Goal: Task Accomplishment & Management: Manage account settings

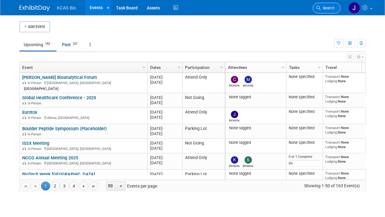
click at [329, 9] on span "Search" at bounding box center [328, 8] width 14 height 5
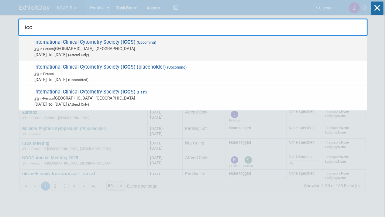
type input "icc"
click at [89, 42] on span "International Clinical Cytometry Society ( ICC S) (Upcoming) In-Person Philadel…" at bounding box center [199, 48] width 332 height 19
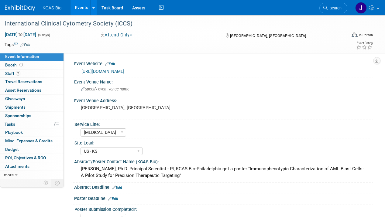
select select "[MEDICAL_DATA]"
select select "US - KS"
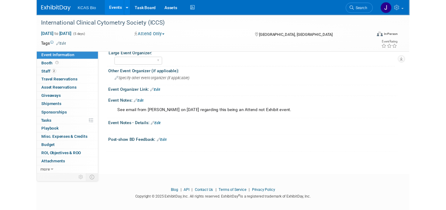
scroll to position [252, 0]
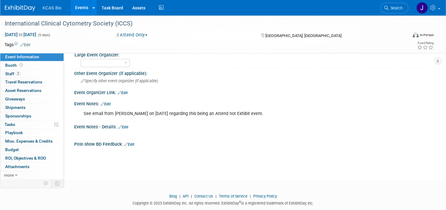
click at [265, 150] on div at bounding box center [221, 152] width 285 height 6
click at [110, 102] on link "Edit" at bounding box center [106, 104] width 10 height 4
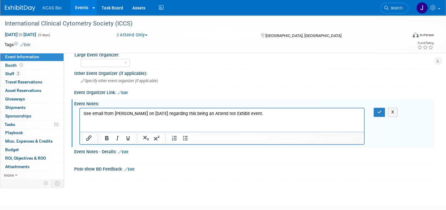
scroll to position [0, 0]
click at [273, 112] on p "See email from Jason H on 4th June 2025 regarding this being an Attend not Exhi…" at bounding box center [222, 114] width 277 height 6
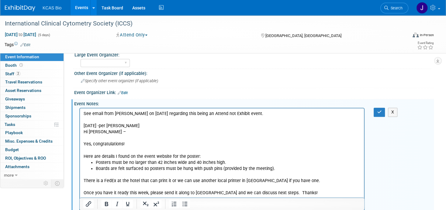
click at [86, 137] on p "Rich Text Area. Press ALT-0 for help." at bounding box center [222, 138] width 277 height 6
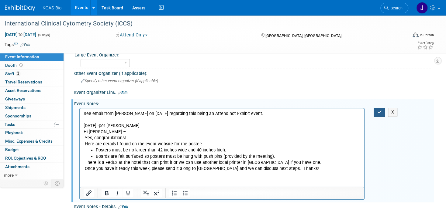
click at [378, 110] on icon "button" at bounding box center [379, 112] width 5 height 4
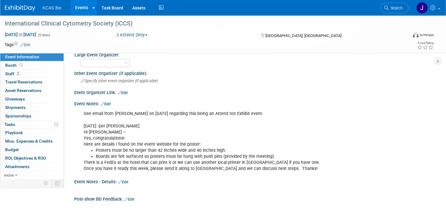
click at [385, 6] on span "Search" at bounding box center [396, 8] width 14 height 5
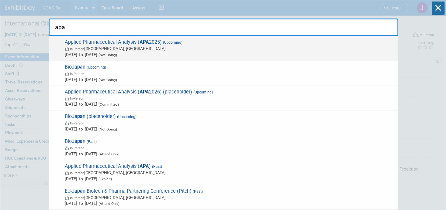
type input "apa"
click at [88, 42] on span "Applied Pharmaceutical Analysis ( APA 2025) (Upcoming) In-Person Cambridge, MA …" at bounding box center [229, 48] width 332 height 19
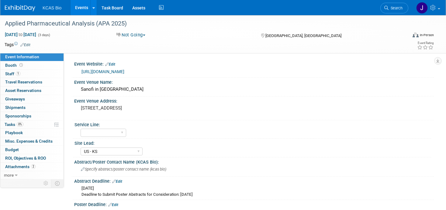
select select "US - KS"
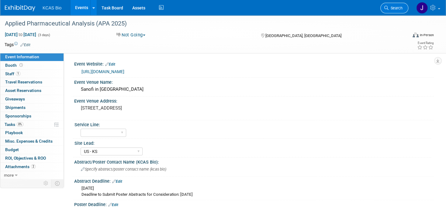
click at [393, 6] on span "Search" at bounding box center [396, 8] width 14 height 5
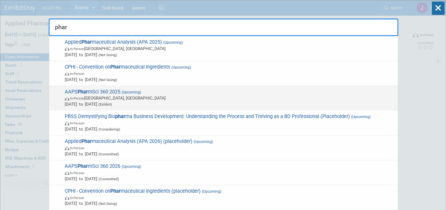
type input "phar"
click at [86, 95] on span "AAPS Phar mSci 360 2025 (Upcoming) In-Person San Antonio, TX Nov 9, 2025 to Nov…" at bounding box center [229, 98] width 332 height 19
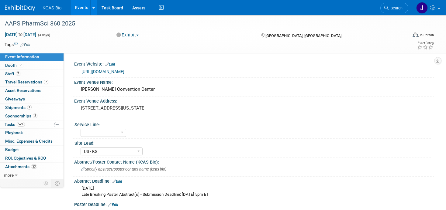
select select "US - KS"
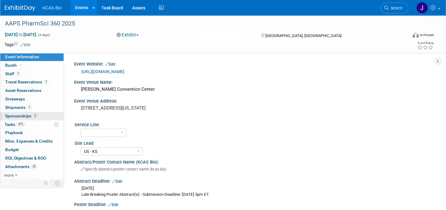
click at [16, 116] on span "Sponsorships 2" at bounding box center [21, 116] width 32 height 5
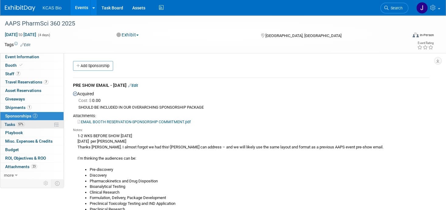
click at [10, 124] on span "Tasks 57%" at bounding box center [15, 124] width 20 height 5
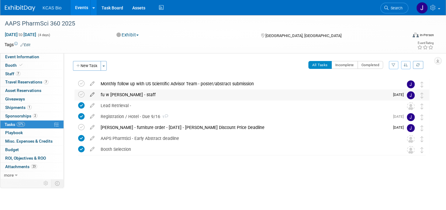
click at [92, 93] on icon at bounding box center [92, 94] width 11 height 8
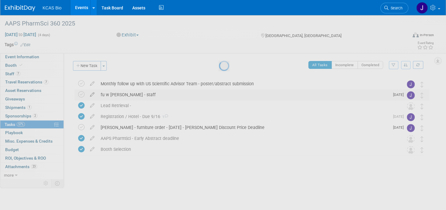
select select "8"
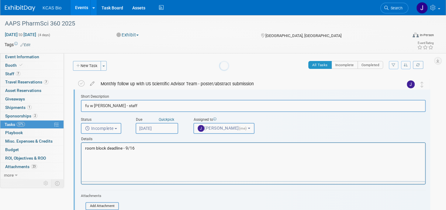
scroll to position [1, 0]
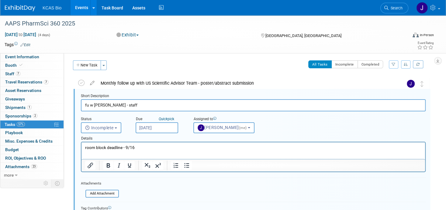
click at [164, 128] on input "[DATE]" at bounding box center [157, 128] width 43 height 11
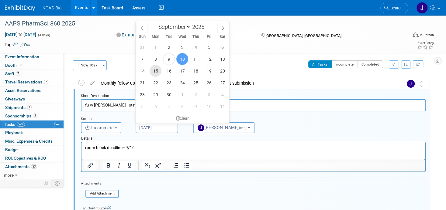
click at [155, 72] on span "15" at bounding box center [156, 71] width 12 height 12
type input "Sep 15, 2025"
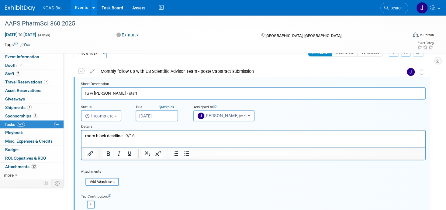
scroll to position [61, 0]
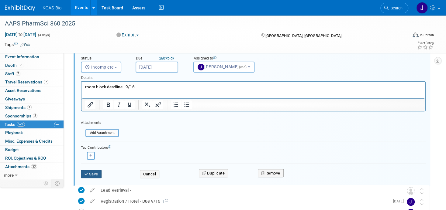
click at [95, 173] on button "Save" at bounding box center [91, 174] width 21 height 9
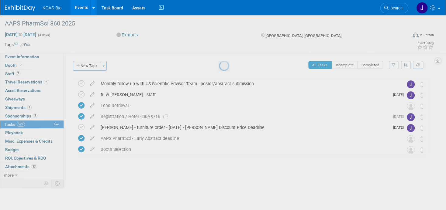
scroll to position [0, 0]
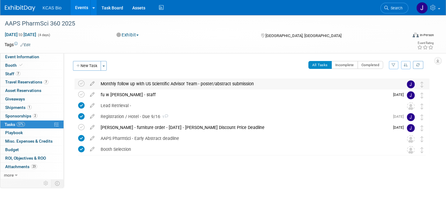
click at [139, 82] on div "Monthly follow up with US Scientific Advisor Team - poster/abstract submission" at bounding box center [246, 84] width 297 height 10
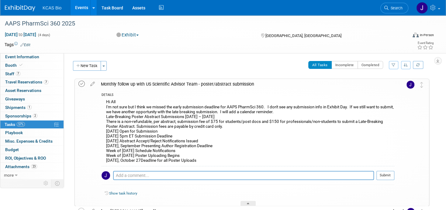
click at [82, 84] on icon at bounding box center [81, 84] width 6 height 6
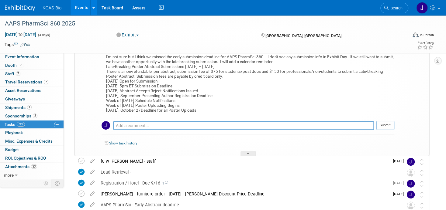
scroll to position [61, 0]
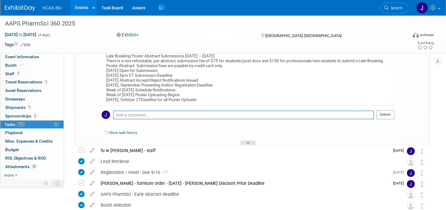
click at [251, 142] on div at bounding box center [247, 142] width 15 height 5
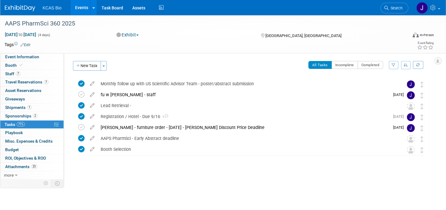
scroll to position [0, 0]
click at [13, 66] on span "Booth" at bounding box center [14, 65] width 19 height 5
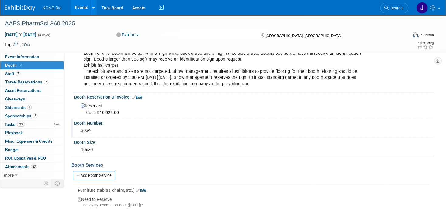
scroll to position [45, 0]
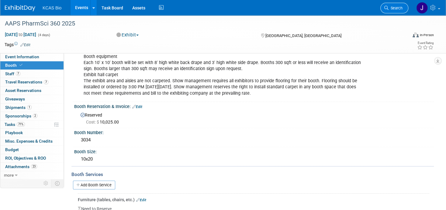
click at [400, 10] on link "Search" at bounding box center [394, 8] width 28 height 11
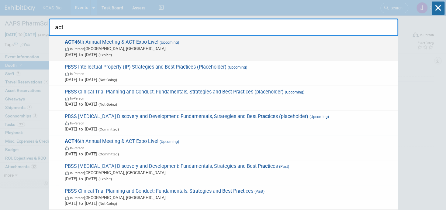
type input "act"
click at [88, 40] on span "ACT 46th Annual Meeting & ACT Expo Live! (Upcoming) In-Person Phoenix, AZ Nov 1…" at bounding box center [229, 48] width 332 height 19
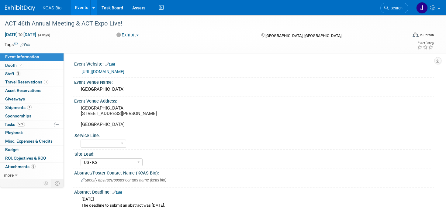
select select "US - KS"
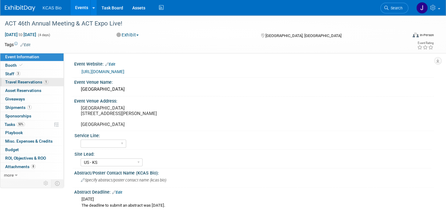
click at [12, 82] on span "Travel Reservations 1" at bounding box center [26, 82] width 43 height 5
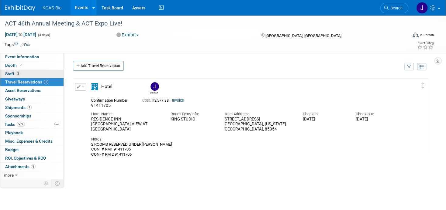
click at [11, 75] on span "Staff 3" at bounding box center [12, 73] width 15 height 5
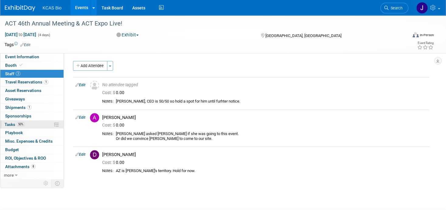
click at [10, 124] on span "Tasks 50%" at bounding box center [15, 124] width 20 height 5
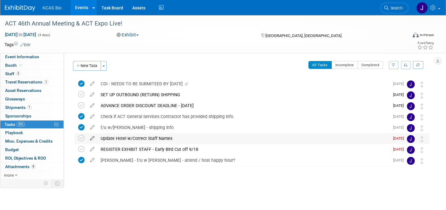
click at [91, 139] on icon at bounding box center [92, 137] width 11 height 8
select select "8"
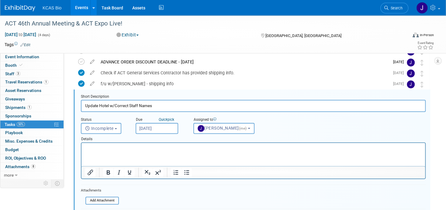
scroll to position [44, 0]
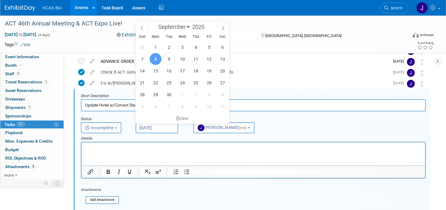
click at [160, 126] on input "Sep 8, 2025" at bounding box center [157, 128] width 43 height 11
click at [155, 85] on span "22" at bounding box center [156, 83] width 12 height 12
type input "Sep 22, 2025"
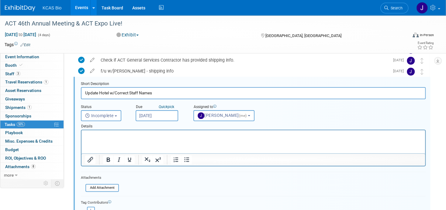
scroll to position [136, 0]
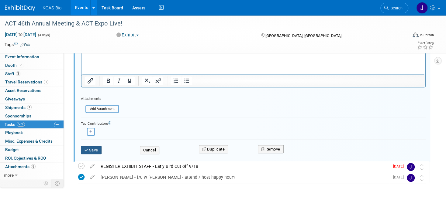
click at [96, 147] on button "Save" at bounding box center [91, 150] width 21 height 9
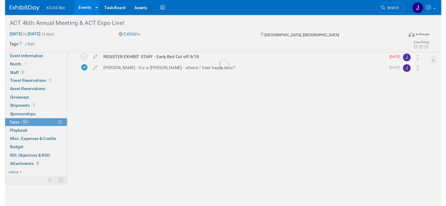
scroll to position [0, 0]
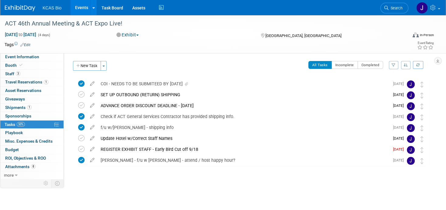
click at [133, 136] on div "Update Hotel w/Correct Staff Names" at bounding box center [244, 138] width 292 height 10
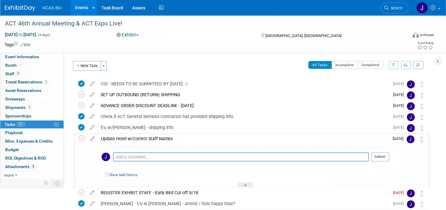
click at [92, 138] on icon at bounding box center [92, 138] width 11 height 8
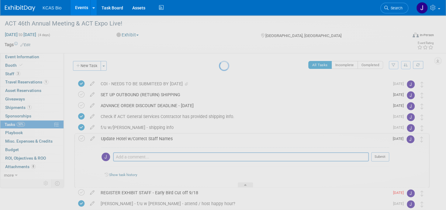
select select "8"
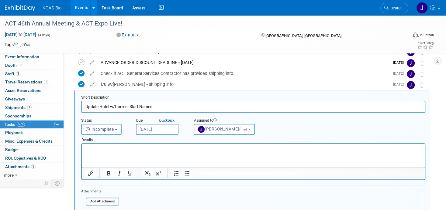
scroll to position [45, 0]
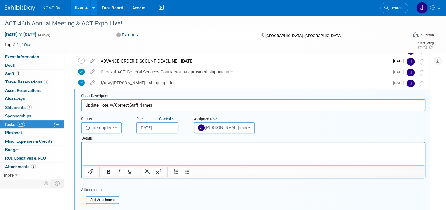
click at [157, 128] on input "Sep 22, 2025" at bounding box center [157, 128] width 43 height 11
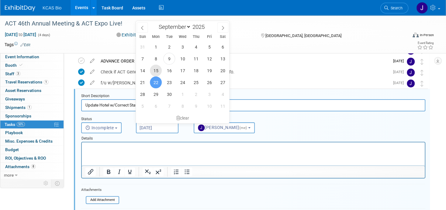
click at [156, 72] on span "15" at bounding box center [156, 71] width 12 height 12
type input "Sep 15, 2025"
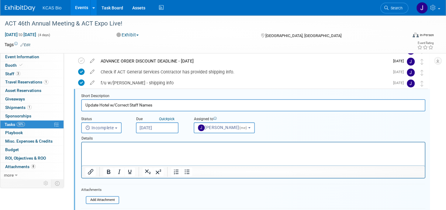
scroll to position [75, 0]
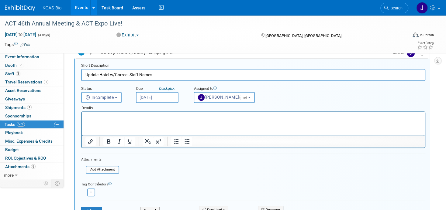
click at [126, 119] on p "Rich Text Area. Press ALT-0 for help." at bounding box center [253, 118] width 336 height 6
click at [166, 75] on input "Update Hotel w/Correct Staff Names" at bounding box center [253, 75] width 344 height 12
click at [165, 75] on input "Update Hotel w/Correct Staff Names - needs to be reg to do hotel" at bounding box center [253, 75] width 344 height 12
type input "Update Hotel w/Correct Staff Names - need to be reg to do hotel"
click at [90, 208] on button "Save" at bounding box center [91, 211] width 21 height 9
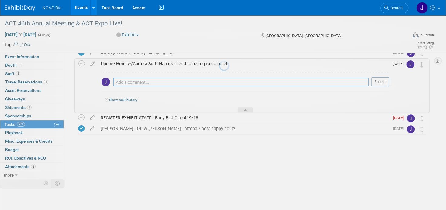
scroll to position [36, 0]
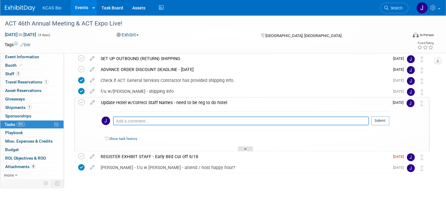
click at [247, 148] on div at bounding box center [245, 149] width 15 height 5
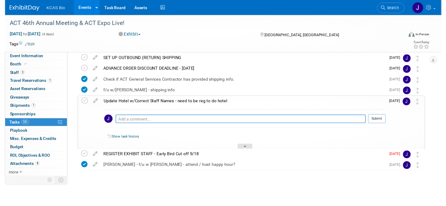
scroll to position [0, 0]
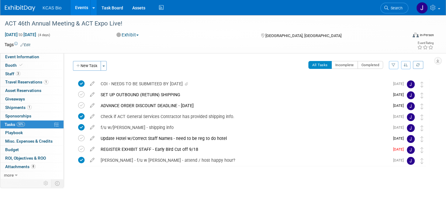
click at [92, 148] on icon at bounding box center [92, 148] width 11 height 8
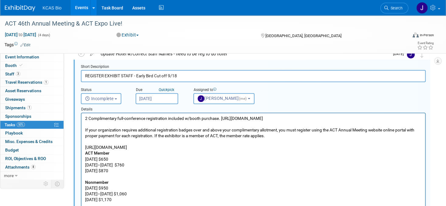
scroll to position [86, 0]
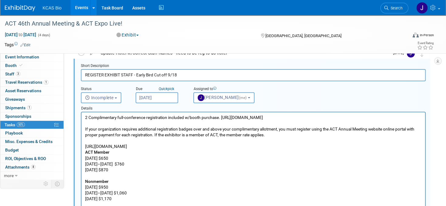
click at [150, 95] on input "Sep 1, 2025" at bounding box center [157, 97] width 43 height 11
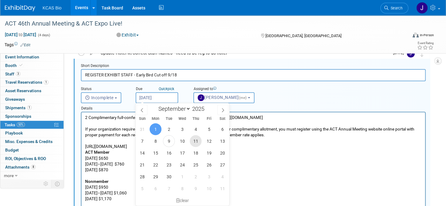
click at [194, 141] on span "11" at bounding box center [196, 141] width 12 height 12
type input "Sep 11, 2025"
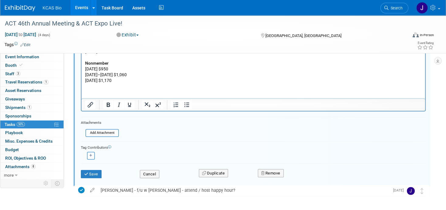
scroll to position [207, 0]
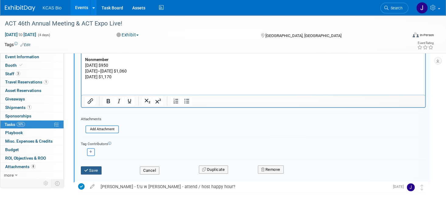
click at [90, 167] on button "Save" at bounding box center [91, 171] width 21 height 9
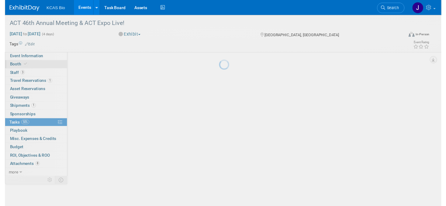
scroll to position [0, 0]
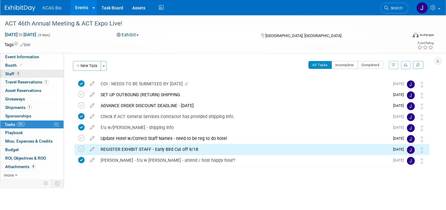
click at [8, 72] on span "Staff 3" at bounding box center [12, 73] width 15 height 5
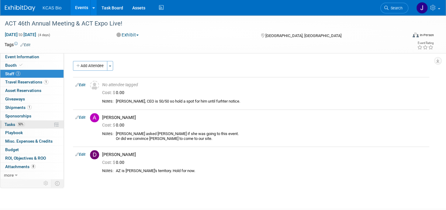
click at [11, 125] on span "Tasks 50%" at bounding box center [15, 124] width 20 height 5
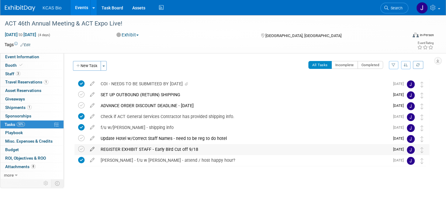
click at [92, 149] on icon at bounding box center [92, 148] width 11 height 8
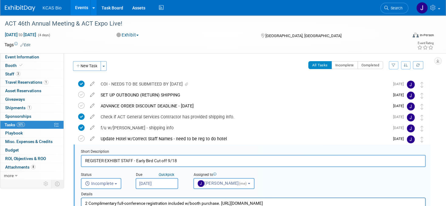
scroll to position [55, 0]
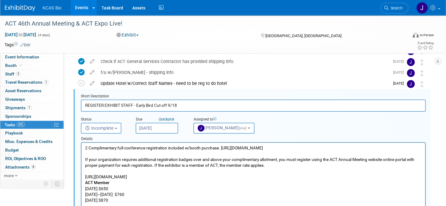
click at [159, 125] on input "Sep 11, 2025" at bounding box center [157, 128] width 43 height 11
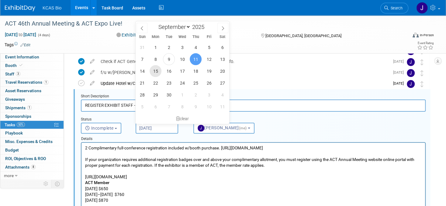
click at [157, 72] on span "15" at bounding box center [156, 71] width 12 height 12
type input "Sep 15, 2025"
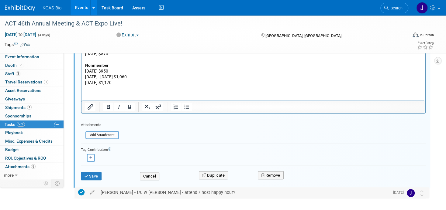
scroll to position [207, 0]
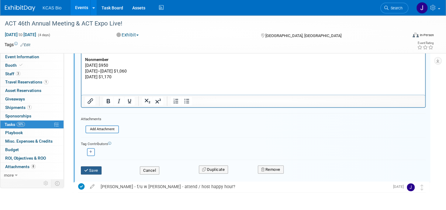
click at [96, 171] on button "Save" at bounding box center [91, 171] width 21 height 9
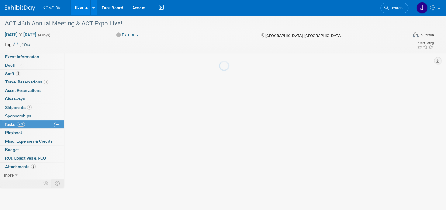
scroll to position [0, 0]
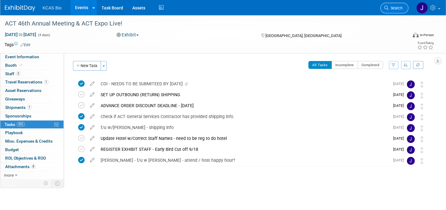
click at [402, 7] on span "Search" at bounding box center [396, 8] width 14 height 5
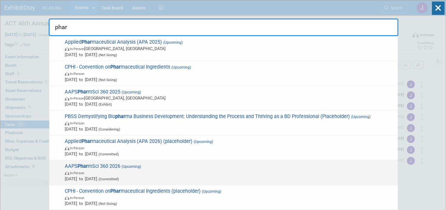
type input "phar"
click at [92, 165] on span "AAPS Phar mSci 360 2026 (Upcoming) In-Person Oct 25, 2026 to Oct 28, 2026 (Comm…" at bounding box center [229, 173] width 332 height 19
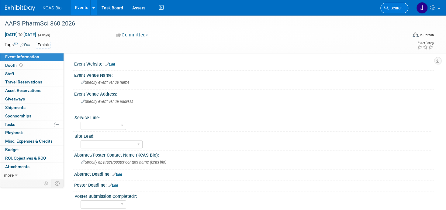
click at [399, 8] on span "Search" at bounding box center [396, 8] width 14 height 5
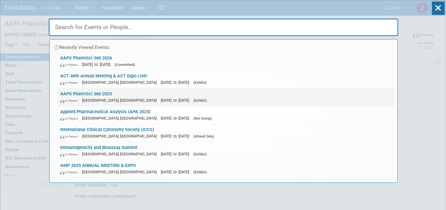
click at [76, 95] on link "AAPS PharmSci 360 2025 In-Person [GEOGRAPHIC_DATA], [GEOGRAPHIC_DATA] [DATE] to…" at bounding box center [225, 97] width 337 height 18
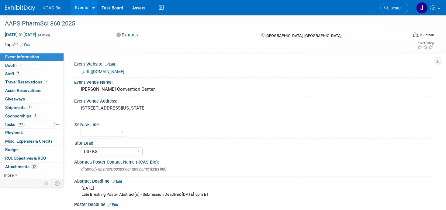
select select "US - KS"
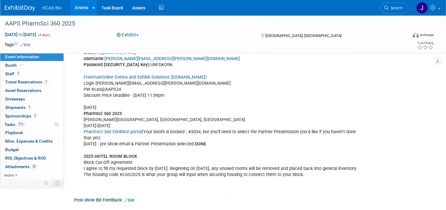
scroll to position [456, 0]
click at [123, 130] on link "PharmSci 360 Exhibitor portal" at bounding box center [113, 132] width 58 height 5
click at [394, 6] on span "Search" at bounding box center [396, 8] width 14 height 5
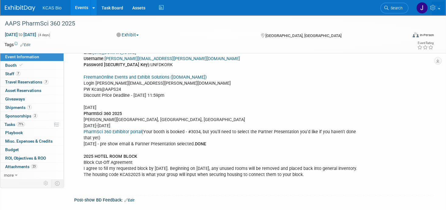
scroll to position [0, 0]
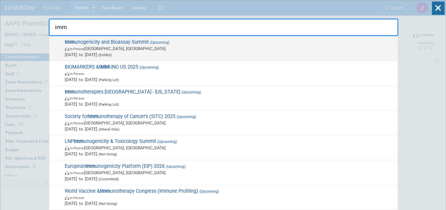
type input "imm"
click at [88, 43] on span "Imm unogenicity and Bioassay Summit (Upcoming) In-Person [GEOGRAPHIC_DATA], [GE…" at bounding box center [229, 48] width 332 height 19
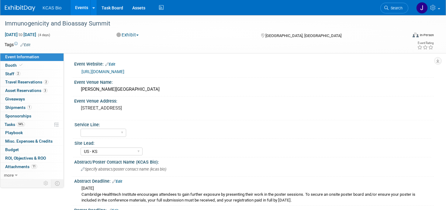
select select "US - KS"
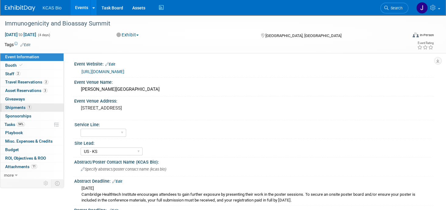
click at [19, 107] on span "Shipments 1" at bounding box center [18, 107] width 26 height 5
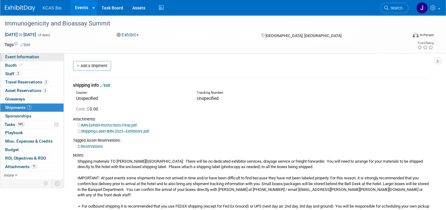
click at [18, 58] on span "Event Information" at bounding box center [22, 56] width 34 height 5
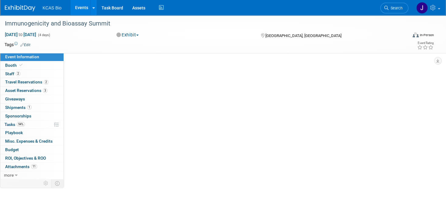
select select "US - KS"
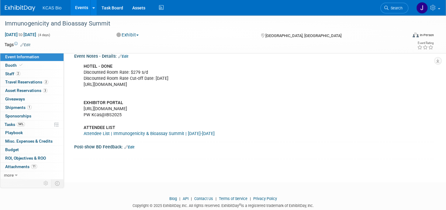
scroll to position [547, 0]
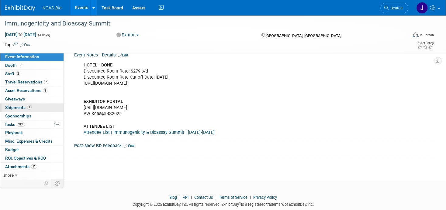
click at [10, 106] on span "Shipments 1" at bounding box center [18, 107] width 26 height 5
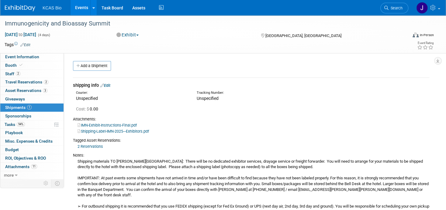
scroll to position [0, 0]
click at [108, 84] on link "Edit" at bounding box center [105, 85] width 10 height 5
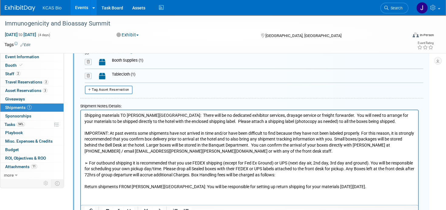
scroll to position [252, 0]
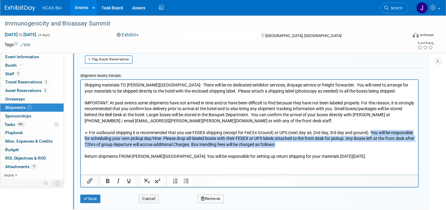
drag, startPoint x: 372, startPoint y: 132, endPoint x: 345, endPoint y: 143, distance: 29.0
click at [345, 143] on p "Shipping materials TO [PERSON_NAME][GEOGRAPHIC_DATA]: There will be no dedicate…" at bounding box center [250, 121] width 330 height 78
drag, startPoint x: 127, startPoint y: 60, endPoint x: 108, endPoint y: 179, distance: 121.4
click at [108, 179] on icon "Bold" at bounding box center [107, 181] width 7 height 7
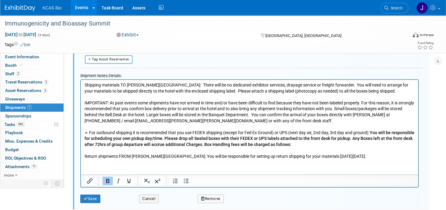
click at [174, 160] on html "Shipping materials TO [PERSON_NAME][GEOGRAPHIC_DATA]: There will be no dedicate…" at bounding box center [249, 120] width 337 height 80
click at [92, 197] on button "Save" at bounding box center [90, 199] width 20 height 9
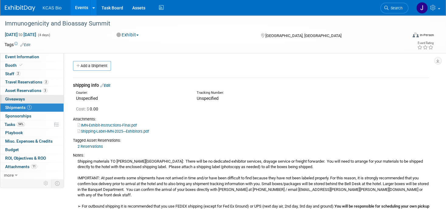
scroll to position [0, 0]
click at [11, 73] on span "Staff 2" at bounding box center [12, 73] width 15 height 5
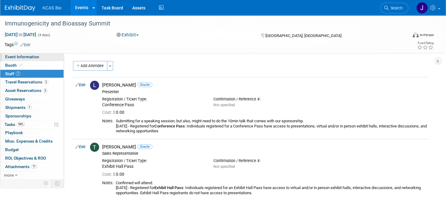
click at [29, 59] on span "Event Information" at bounding box center [22, 56] width 34 height 5
select select "US - KS"
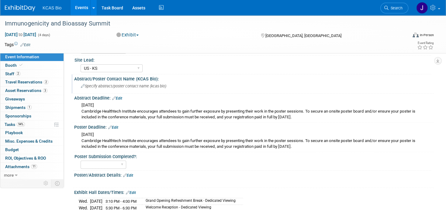
scroll to position [91, 0]
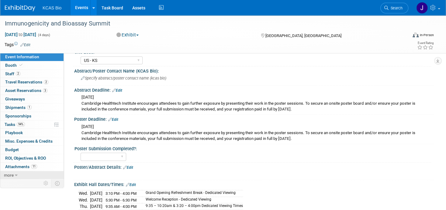
click at [17, 174] on icon at bounding box center [16, 176] width 3 height 4
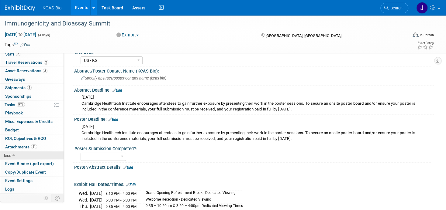
scroll to position [26, 0]
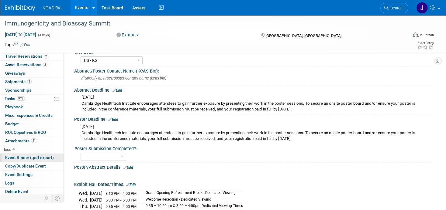
click at [25, 157] on span "Event Binder (.pdf export)" at bounding box center [29, 157] width 49 height 5
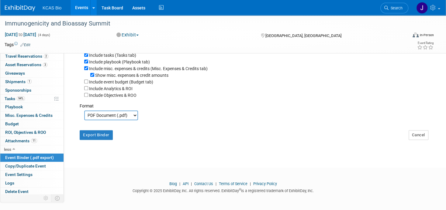
scroll to position [149, 0]
click at [97, 133] on button "Export Binder" at bounding box center [96, 135] width 33 height 10
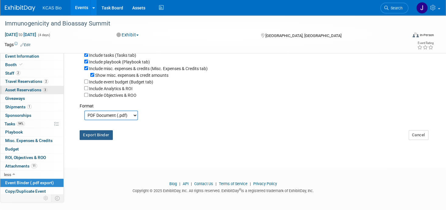
scroll to position [0, 0]
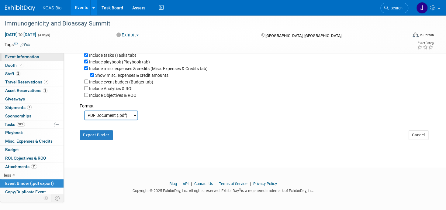
click at [18, 57] on span "Event Information" at bounding box center [22, 56] width 34 height 5
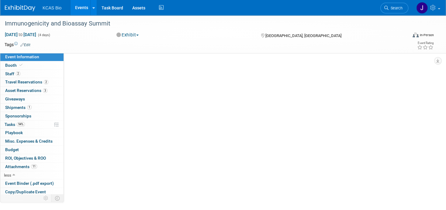
select select "US - KS"
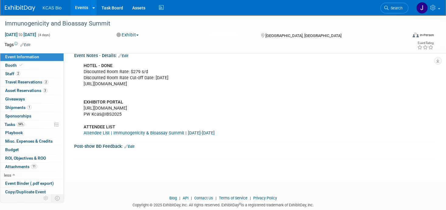
scroll to position [547, 0]
drag, startPoint x: 140, startPoint y: 99, endPoint x: 82, endPoint y: 100, distance: 57.8
click at [82, 100] on div "HOTEL - DONE Discounted Room Rate: $279 s/d Discounted Room Rate Cut-off Date: …" at bounding box center [221, 98] width 285 height 79
copy div "[URL][DOMAIN_NAME]"
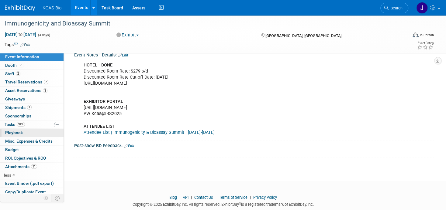
click at [11, 132] on span "Playbook 0" at bounding box center [14, 132] width 18 height 5
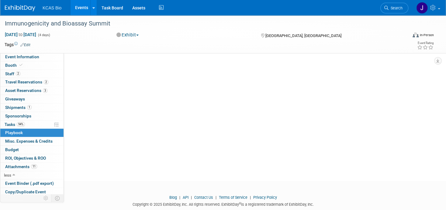
scroll to position [0, 0]
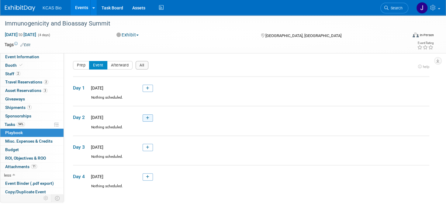
click at [148, 118] on icon at bounding box center [147, 118] width 3 height 4
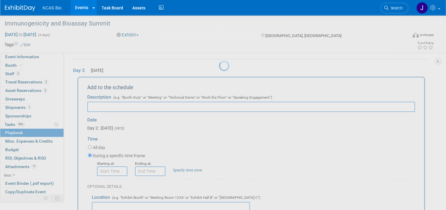
scroll to position [49, 0]
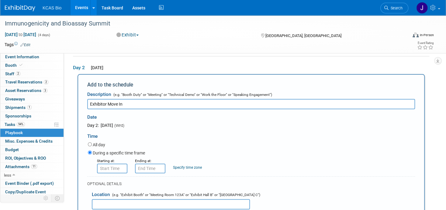
type input "Exhibitor Move In"
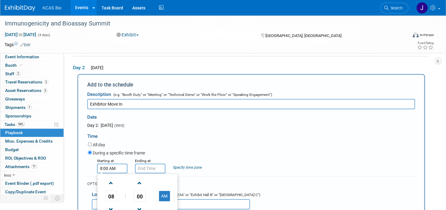
click at [113, 168] on input "8:00 AM" at bounding box center [112, 169] width 30 height 10
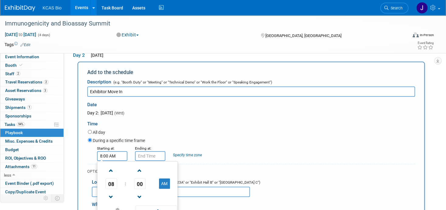
scroll to position [80, 0]
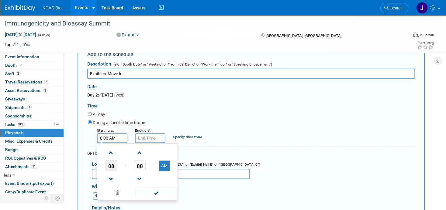
click at [112, 169] on span "08" at bounding box center [111, 166] width 12 height 11
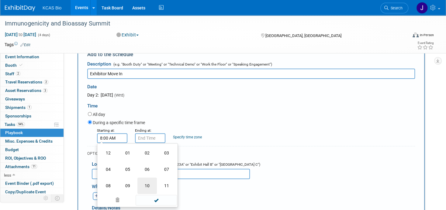
click at [149, 184] on td "10" at bounding box center [146, 186] width 19 height 16
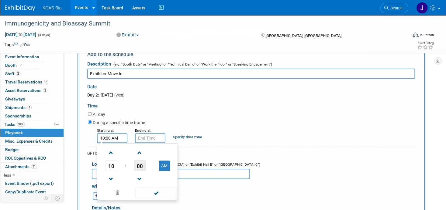
click at [141, 166] on span "00" at bounding box center [140, 166] width 12 height 11
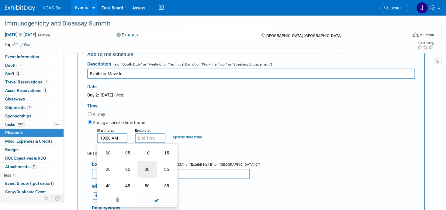
click at [147, 169] on td "30" at bounding box center [146, 169] width 19 height 16
type input "10:30 AM"
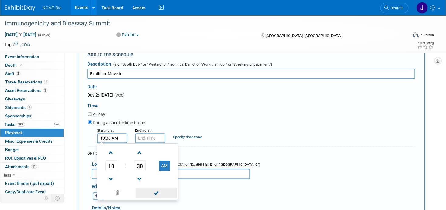
click at [156, 192] on span at bounding box center [156, 193] width 41 height 11
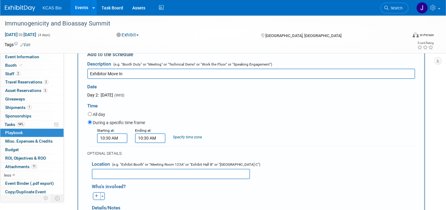
click at [152, 140] on input "10:30 AM" at bounding box center [150, 138] width 30 height 10
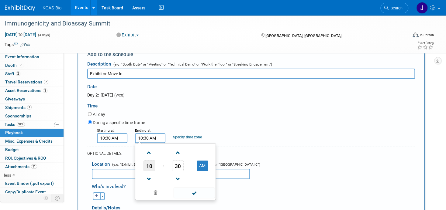
click at [145, 164] on span "10" at bounding box center [149, 166] width 12 height 11
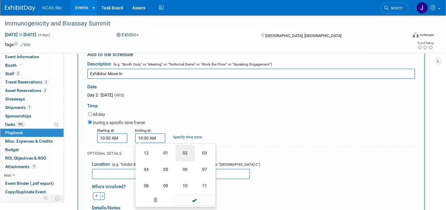
click at [183, 150] on td "02" at bounding box center [184, 153] width 19 height 16
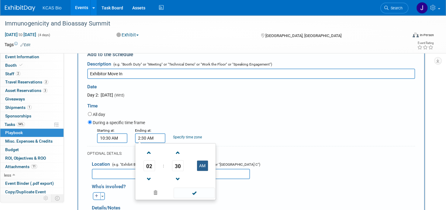
click at [198, 164] on button "AM" at bounding box center [202, 166] width 11 height 10
type input "2:30 PM"
click at [193, 192] on span at bounding box center [194, 193] width 41 height 11
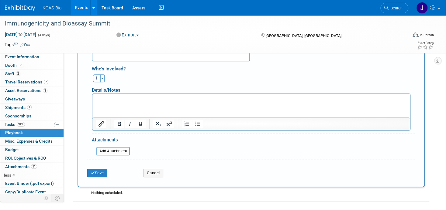
scroll to position [201, 0]
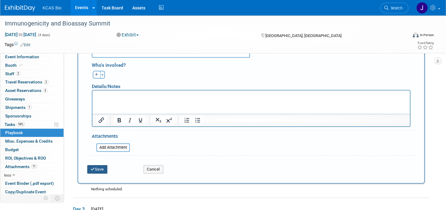
click at [104, 169] on button "Save" at bounding box center [97, 169] width 20 height 9
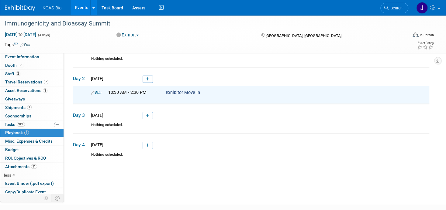
scroll to position [0, 0]
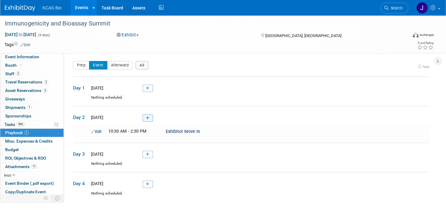
click at [147, 117] on icon at bounding box center [147, 118] width 3 height 4
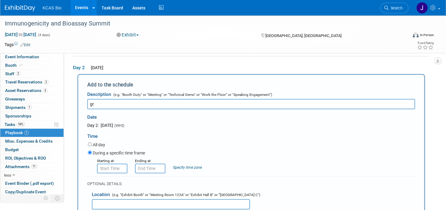
type input "g"
type input "Grand Opening Refreshment Break - Dedicated Viewing"
click at [107, 168] on input "8:00 AM" at bounding box center [112, 169] width 30 height 10
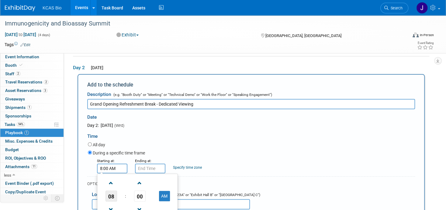
click at [111, 194] on span "08" at bounding box center [111, 196] width 12 height 11
click at [169, 182] on td "03" at bounding box center [166, 183] width 19 height 16
click at [138, 196] on span "00" at bounding box center [140, 196] width 12 height 11
click at [146, 183] on td "10" at bounding box center [146, 183] width 19 height 16
click at [167, 196] on button "AM" at bounding box center [164, 196] width 11 height 10
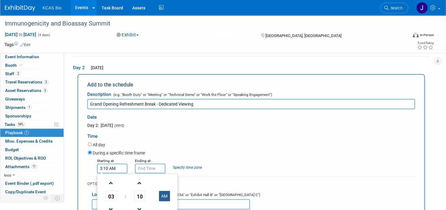
type input "3:10 PM"
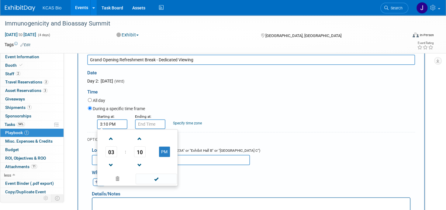
scroll to position [110, 0]
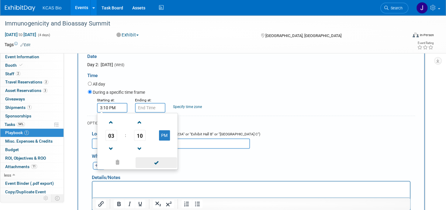
click at [147, 163] on span at bounding box center [156, 162] width 41 height 11
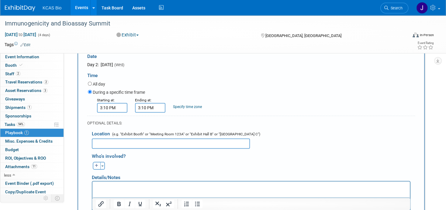
click at [154, 105] on input "3:10 PM" at bounding box center [150, 108] width 30 height 10
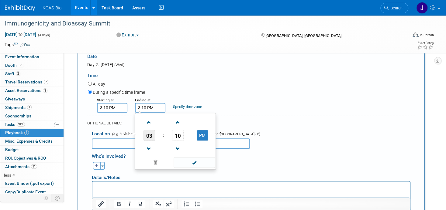
click at [150, 135] on span "03" at bounding box center [149, 135] width 12 height 11
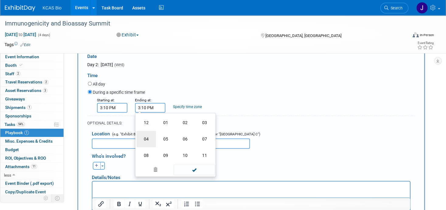
click at [148, 138] on td "04" at bounding box center [146, 139] width 19 height 16
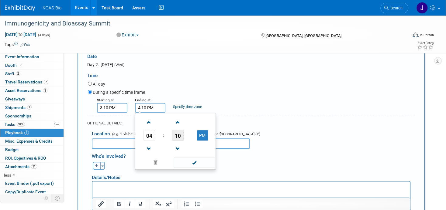
click at [177, 133] on span "10" at bounding box center [178, 135] width 12 height 11
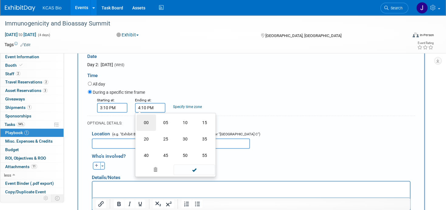
click at [144, 121] on td "00" at bounding box center [146, 123] width 19 height 16
type input "4:00 PM"
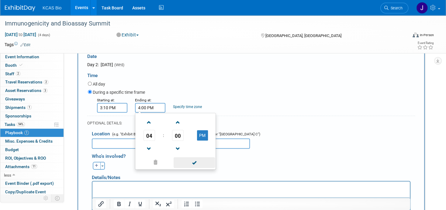
click at [194, 161] on span at bounding box center [194, 162] width 41 height 11
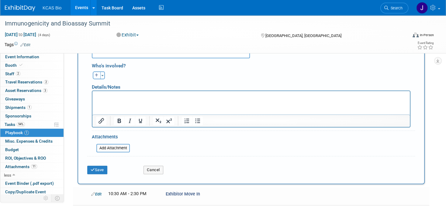
scroll to position [201, 0]
click at [115, 99] on html at bounding box center [250, 95] width 317 height 9
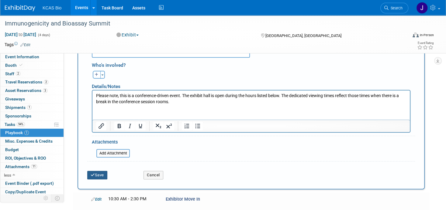
click at [98, 175] on button "Save" at bounding box center [97, 175] width 20 height 9
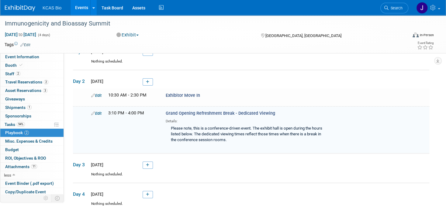
scroll to position [36, 0]
click at [99, 95] on link "Edit" at bounding box center [96, 96] width 10 height 5
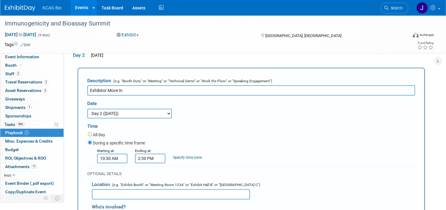
scroll to position [116, 0]
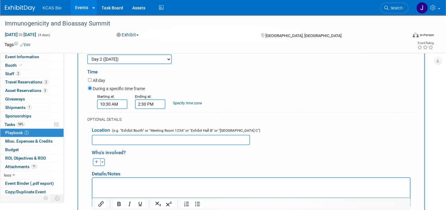
click at [120, 182] on p "Rich Text Area. Press ALT-0 for help." at bounding box center [251, 183] width 310 height 6
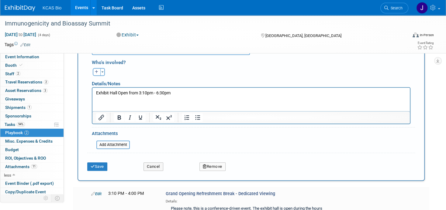
scroll to position [207, 0]
click at [99, 162] on button "Save" at bounding box center [97, 166] width 20 height 9
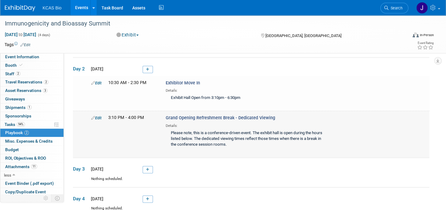
scroll to position [48, 0]
click at [147, 68] on icon at bounding box center [147, 70] width 3 height 4
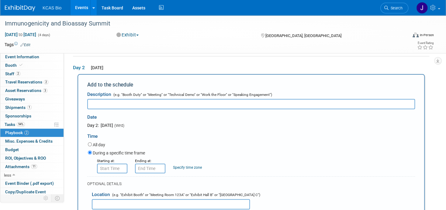
scroll to position [0, 0]
type input "Welcome Reception - Dedicated Viewing"
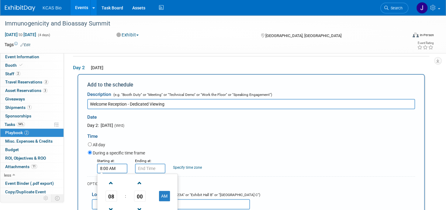
click at [112, 168] on input "8:00 AM" at bounding box center [112, 169] width 30 height 10
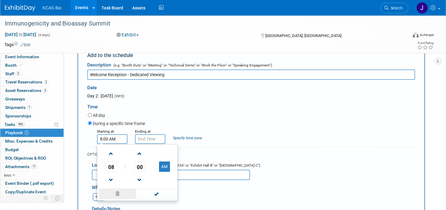
scroll to position [80, 0]
click at [113, 166] on span "08" at bounding box center [111, 166] width 12 height 11
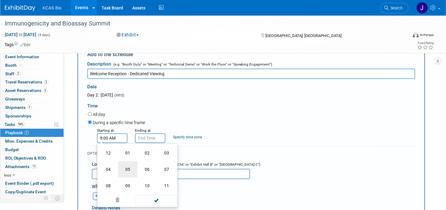
click at [127, 170] on td "05" at bounding box center [127, 169] width 19 height 16
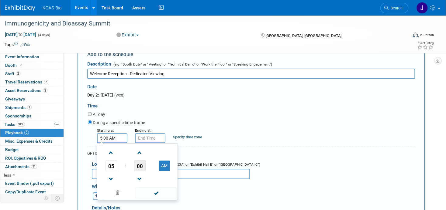
click at [138, 165] on span "00" at bounding box center [140, 166] width 12 height 11
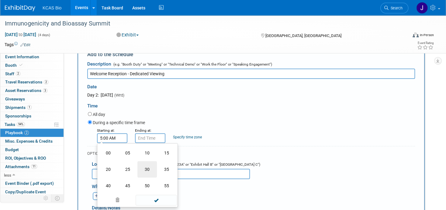
click at [146, 168] on td "30" at bounding box center [146, 169] width 19 height 16
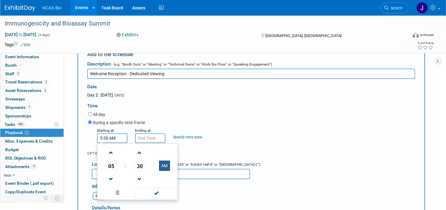
click at [165, 165] on button "AM" at bounding box center [164, 166] width 11 height 10
type input "5:30 PM"
drag, startPoint x: 158, startPoint y: 191, endPoint x: 158, endPoint y: 185, distance: 6.1
click at [158, 192] on span at bounding box center [156, 193] width 41 height 11
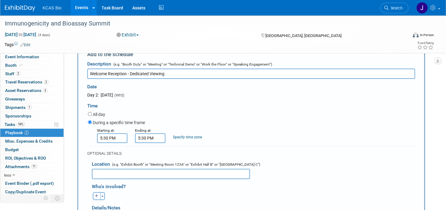
click at [152, 137] on input "5:30 PM" at bounding box center [150, 138] width 30 height 10
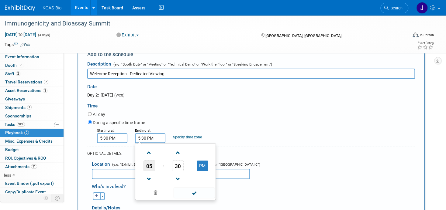
click at [150, 168] on span "05" at bounding box center [149, 166] width 12 height 11
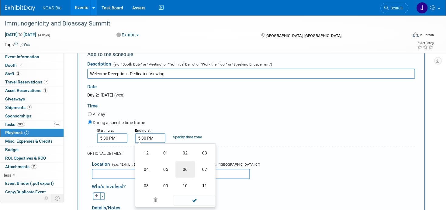
click at [189, 171] on td "06" at bounding box center [184, 169] width 19 height 16
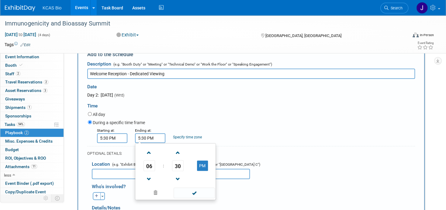
type input "6:30 PM"
click at [196, 191] on span at bounding box center [194, 193] width 41 height 11
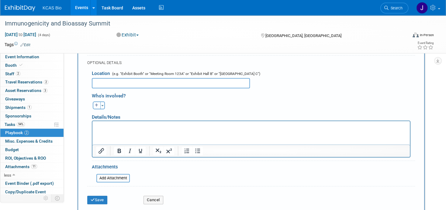
scroll to position [171, 0]
click at [103, 124] on p "Rich Text Area. Press ALT-0 for help." at bounding box center [251, 126] width 310 height 6
click at [100, 198] on button "Save" at bounding box center [97, 200] width 20 height 9
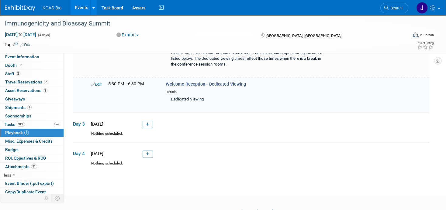
scroll to position [129, 0]
click at [144, 123] on link at bounding box center [148, 124] width 10 height 7
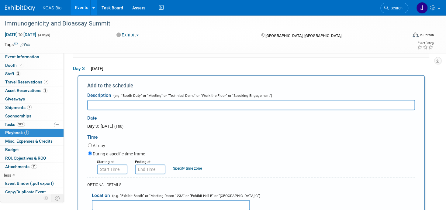
scroll to position [0, 0]
type input "e"
type input "Exhibit Hall Open"
click at [110, 168] on input "8:00 AM" at bounding box center [112, 170] width 30 height 10
click at [110, 192] on span "08" at bounding box center [111, 197] width 12 height 11
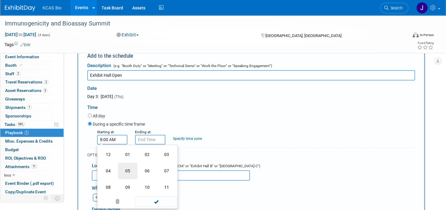
scroll to position [214, 0]
click at [147, 184] on td "10" at bounding box center [146, 187] width 19 height 16
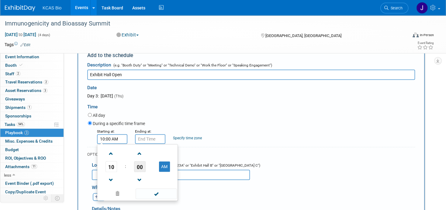
click at [141, 165] on span "00" at bounding box center [140, 166] width 12 height 11
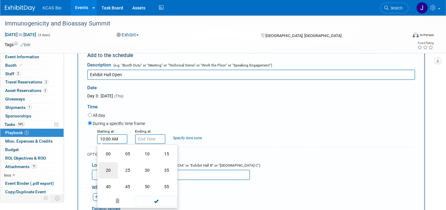
click at [109, 169] on td "20" at bounding box center [108, 170] width 19 height 16
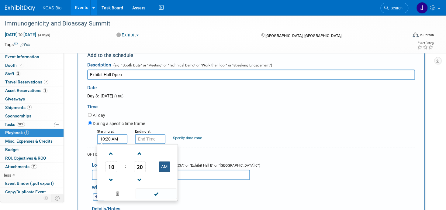
click at [165, 168] on button "AM" at bounding box center [164, 167] width 11 height 10
click at [157, 192] on span at bounding box center [156, 194] width 41 height 11
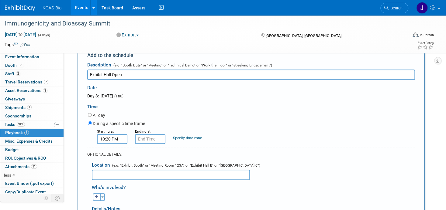
click at [113, 138] on input "10:20 PM" at bounding box center [112, 139] width 30 height 10
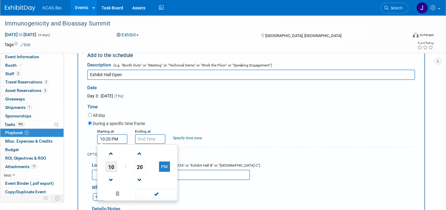
click at [109, 166] on span "10" at bounding box center [111, 166] width 12 height 11
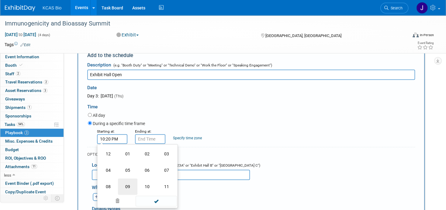
click at [124, 184] on td "09" at bounding box center [127, 187] width 19 height 16
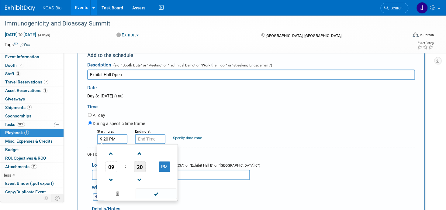
click at [139, 167] on span "20" at bounding box center [140, 166] width 12 height 11
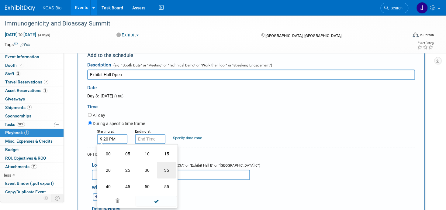
click at [168, 169] on td "35" at bounding box center [166, 170] width 19 height 16
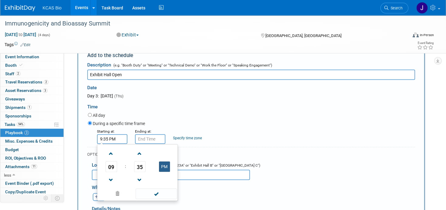
click at [167, 167] on button "PM" at bounding box center [164, 167] width 11 height 10
type input "9:35 AM"
click at [159, 194] on span at bounding box center [156, 194] width 41 height 11
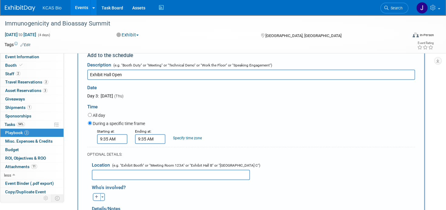
click at [154, 141] on input "9:35 AM" at bounding box center [150, 139] width 30 height 10
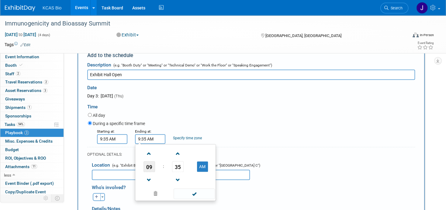
click at [149, 166] on span "09" at bounding box center [149, 166] width 12 height 11
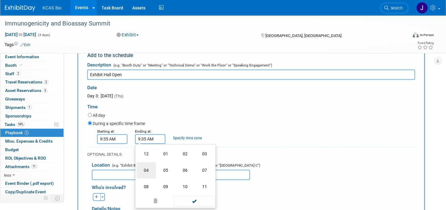
click at [148, 168] on td "04" at bounding box center [146, 170] width 19 height 16
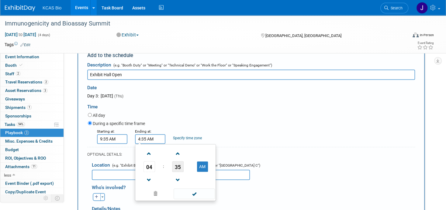
click at [176, 168] on span "35" at bounding box center [178, 166] width 12 height 11
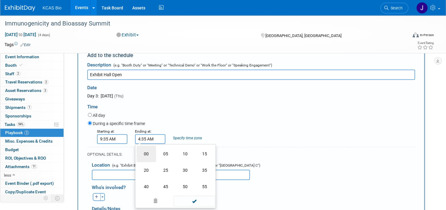
click at [145, 152] on td "00" at bounding box center [146, 154] width 19 height 16
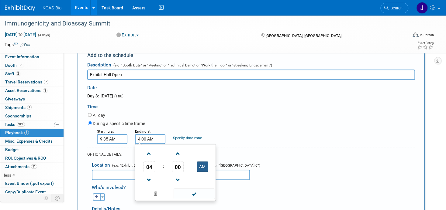
click at [200, 163] on button "AM" at bounding box center [202, 167] width 11 height 10
type input "4:00 PM"
click at [195, 193] on span at bounding box center [194, 194] width 41 height 11
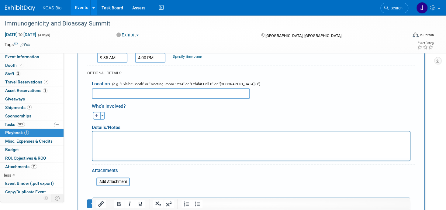
scroll to position [305, 0]
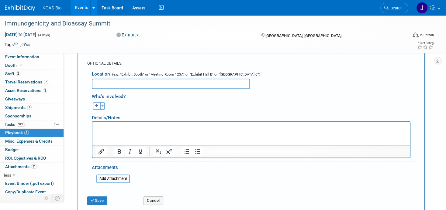
drag, startPoint x: 102, startPoint y: 131, endPoint x: 106, endPoint y: 134, distance: 5.0
click at [102, 130] on html at bounding box center [250, 126] width 317 height 9
paste body "Rich Text Area. Press ALT-0 for help."
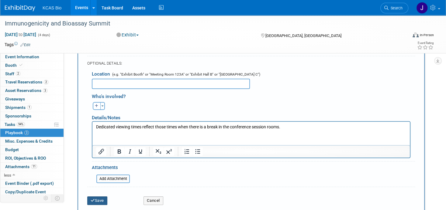
click at [94, 199] on icon "submit" at bounding box center [93, 201] width 4 height 4
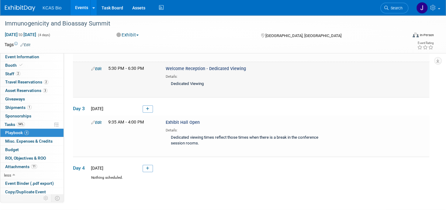
scroll to position [152, 0]
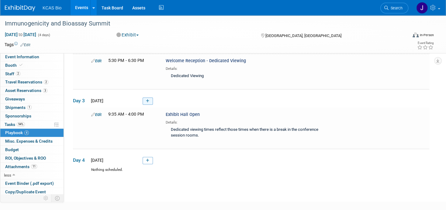
click at [149, 99] on icon at bounding box center [147, 101] width 3 height 4
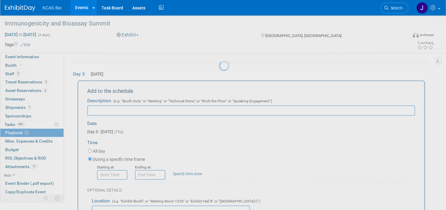
scroll to position [0, 0]
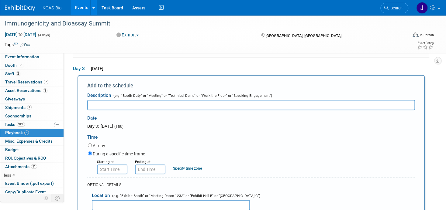
click at [103, 104] on input "text" at bounding box center [251, 105] width 328 height 10
paste input "Coffee Break – Dedicated Viewing"
type input "Coffee Break – Dedicated Viewing"
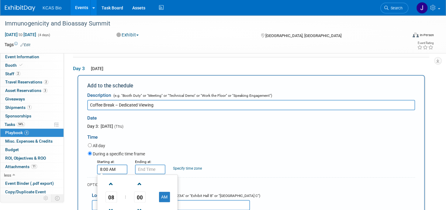
click at [118, 169] on input "8:00 AM" at bounding box center [112, 170] width 30 height 10
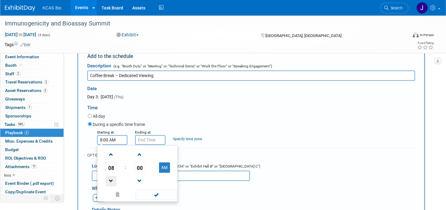
scroll to position [214, 0]
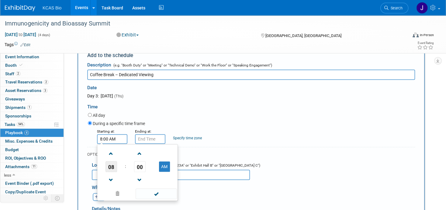
click at [110, 167] on span "08" at bounding box center [111, 166] width 12 height 11
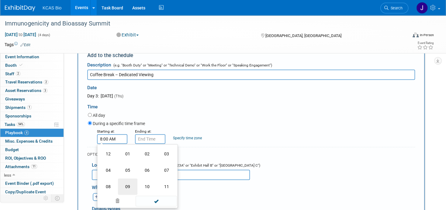
click at [126, 186] on td "09" at bounding box center [127, 187] width 19 height 16
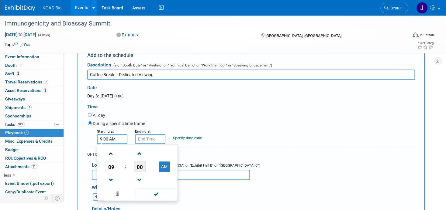
click at [140, 166] on span "00" at bounding box center [140, 166] width 12 height 11
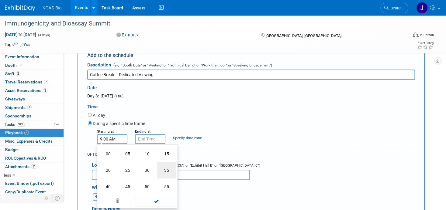
click at [165, 169] on td "35" at bounding box center [166, 170] width 19 height 16
type input "9:35 AM"
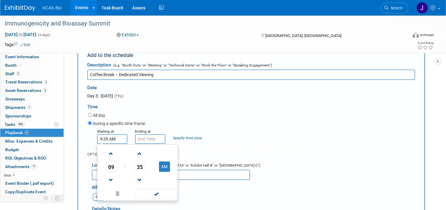
click at [157, 192] on span at bounding box center [156, 194] width 41 height 11
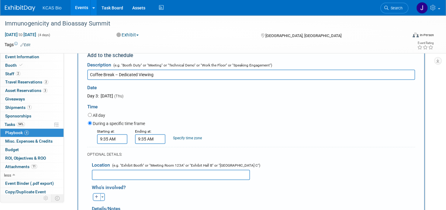
click at [153, 135] on input "9:35 AM" at bounding box center [150, 139] width 30 height 10
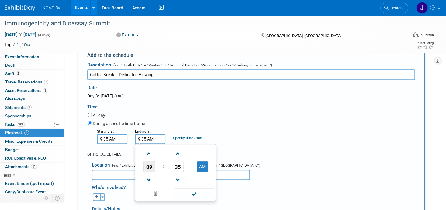
click at [150, 167] on span "09" at bounding box center [149, 166] width 12 height 11
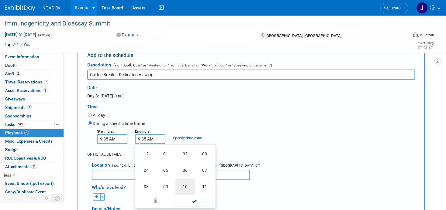
click at [184, 183] on td "10" at bounding box center [184, 187] width 19 height 16
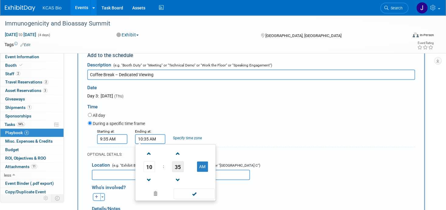
click at [179, 164] on span "35" at bounding box center [178, 166] width 12 height 11
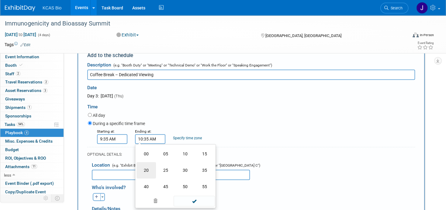
click at [148, 168] on td "20" at bounding box center [146, 170] width 19 height 16
type input "10:20 AM"
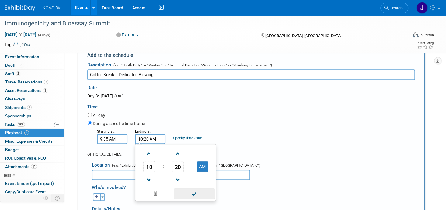
click at [194, 192] on span at bounding box center [194, 194] width 41 height 11
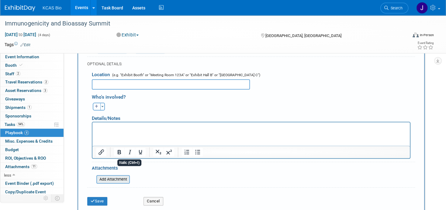
scroll to position [305, 0]
click at [98, 198] on button "Save" at bounding box center [97, 201] width 20 height 9
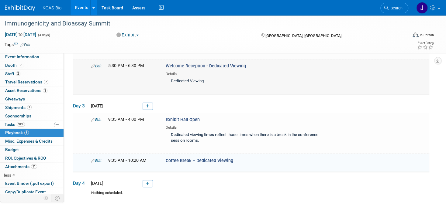
scroll to position [141, 0]
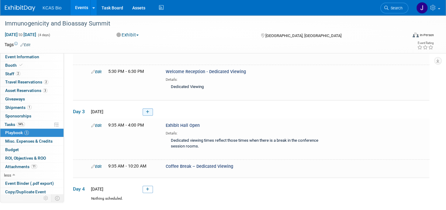
click at [148, 111] on icon at bounding box center [147, 112] width 3 height 4
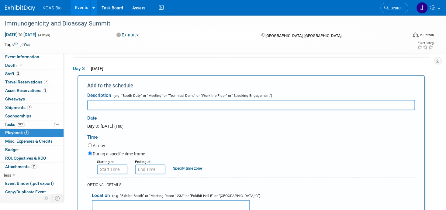
scroll to position [0, 0]
click at [98, 102] on input "text" at bounding box center [251, 105] width 328 height 10
paste input "Refreshment Break – Dedicated Viewing"
type input "Refreshment Break – Dedicated Viewing"
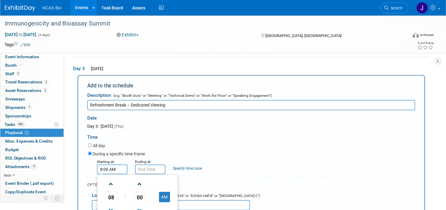
click at [105, 166] on input "8:00 AM" at bounding box center [112, 170] width 30 height 10
click at [110, 194] on span "08" at bounding box center [111, 197] width 12 height 11
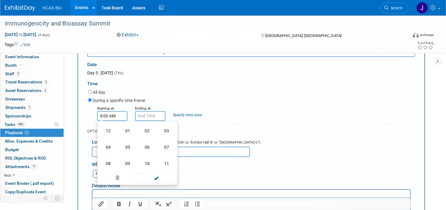
scroll to position [275, 0]
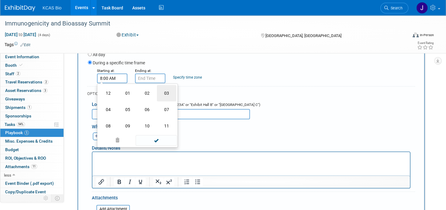
click at [168, 90] on td "03" at bounding box center [166, 93] width 19 height 16
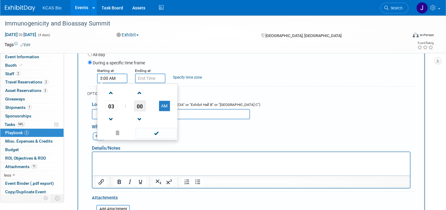
click at [139, 104] on span "00" at bounding box center [140, 106] width 12 height 11
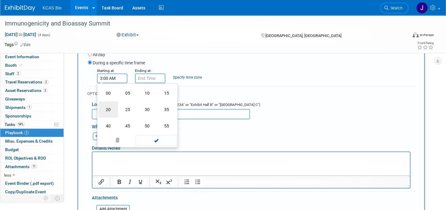
click at [108, 108] on td "20" at bounding box center [108, 110] width 19 height 16
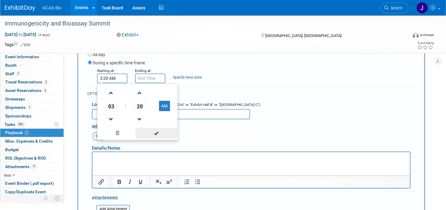
click at [155, 132] on span at bounding box center [156, 133] width 41 height 11
click at [119, 77] on input "3:20 AM" at bounding box center [112, 79] width 30 height 10
click at [164, 103] on button "AM" at bounding box center [164, 106] width 11 height 10
type input "3:20 PM"
click at [160, 130] on span at bounding box center [156, 133] width 41 height 11
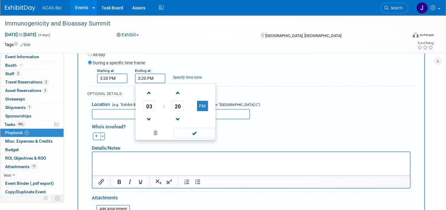
click at [145, 75] on input "3:20 PM" at bounding box center [150, 79] width 30 height 10
click at [147, 102] on span "03" at bounding box center [149, 106] width 12 height 11
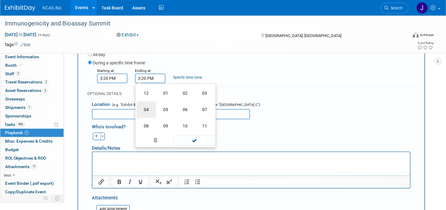
click at [146, 105] on td "04" at bounding box center [146, 110] width 19 height 16
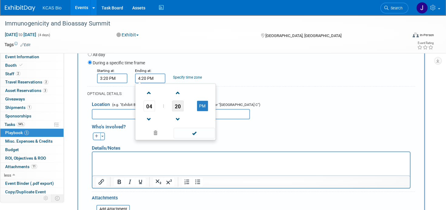
click at [172, 103] on span "20" at bounding box center [178, 106] width 12 height 11
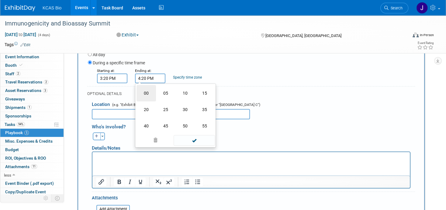
click at [141, 88] on td "00" at bounding box center [146, 93] width 19 height 16
type input "4:00 PM"
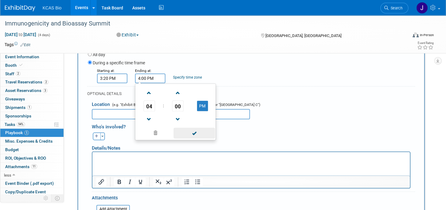
click at [193, 132] on span at bounding box center [194, 133] width 41 height 11
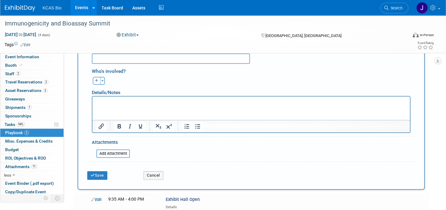
scroll to position [335, 0]
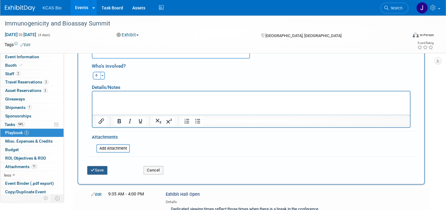
click at [100, 168] on button "Save" at bounding box center [97, 170] width 20 height 9
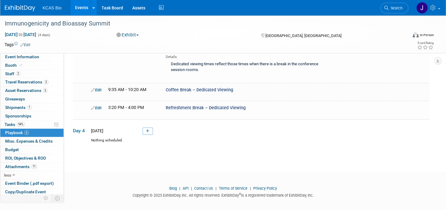
scroll to position [220, 0]
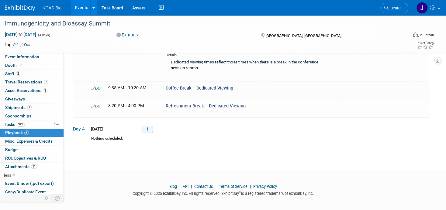
click at [150, 126] on link at bounding box center [148, 129] width 10 height 7
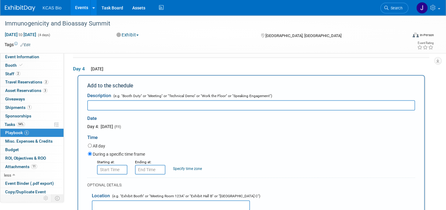
scroll to position [0, 0]
click at [115, 106] on input "text" at bounding box center [251, 105] width 328 height 10
paste input "Exhibit Hall Open 10:20am - 11:00am"
type input "Exhibit Hall Open 10:20am - 11:00am"
click at [114, 168] on input "8:00 AM" at bounding box center [112, 170] width 30 height 10
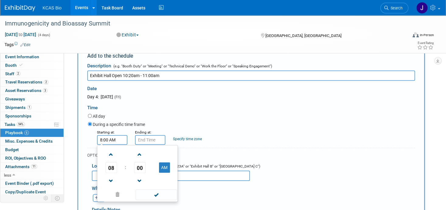
scroll to position [309, 0]
click at [110, 165] on span "08" at bounding box center [111, 167] width 12 height 11
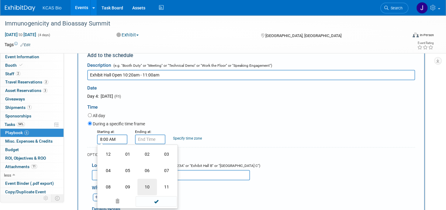
click at [146, 183] on td "10" at bounding box center [146, 187] width 19 height 16
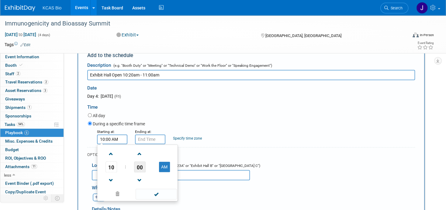
click at [143, 164] on span "00" at bounding box center [140, 167] width 12 height 11
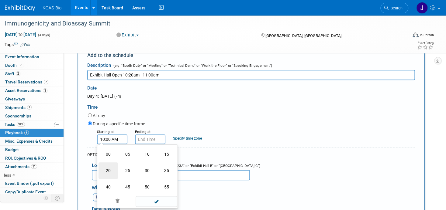
click at [109, 168] on td "20" at bounding box center [108, 171] width 19 height 16
type input "10:20 AM"
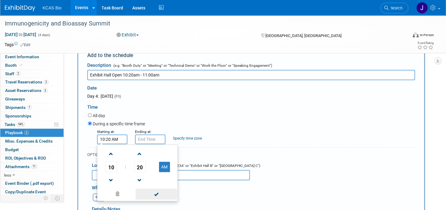
click at [160, 192] on span at bounding box center [156, 194] width 41 height 11
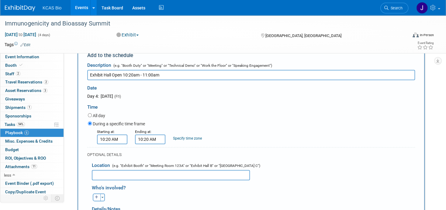
click at [150, 140] on input "10:20 AM" at bounding box center [150, 140] width 30 height 10
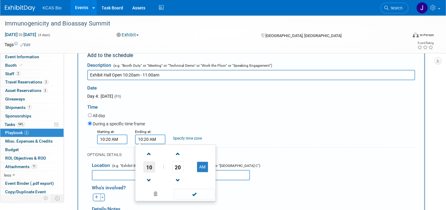
click at [150, 163] on span "10" at bounding box center [149, 167] width 12 height 11
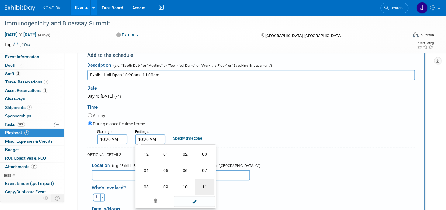
click at [206, 183] on td "11" at bounding box center [204, 187] width 19 height 16
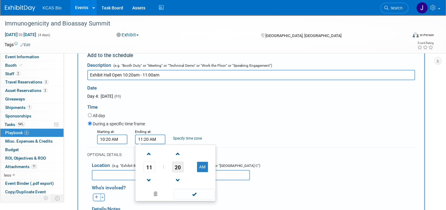
click at [179, 169] on span "20" at bounding box center [178, 167] width 12 height 11
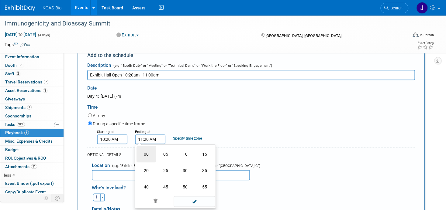
click at [143, 149] on td "00" at bounding box center [146, 154] width 19 height 16
type input "11:00 AM"
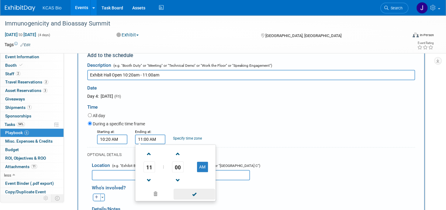
click at [195, 190] on span at bounding box center [194, 194] width 41 height 11
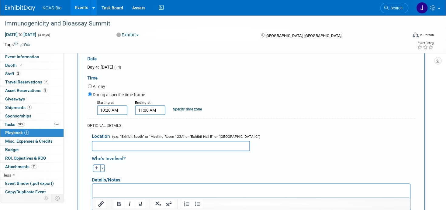
scroll to position [339, 0]
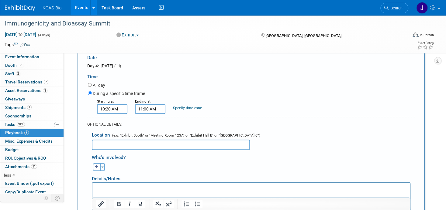
click at [135, 188] on p "Rich Text Area. Press ALT-0 for help." at bounding box center [251, 188] width 310 height 6
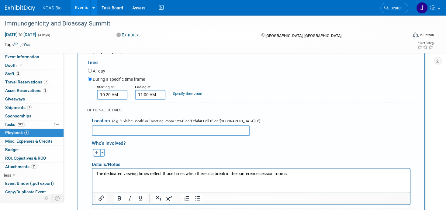
scroll to position [400, 0]
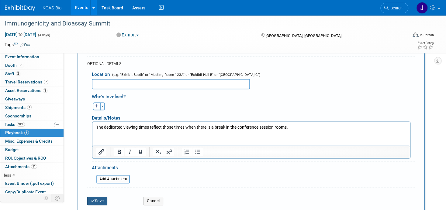
click at [105, 197] on button "Save" at bounding box center [97, 201] width 20 height 9
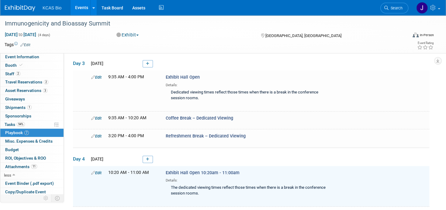
scroll to position [189, 0]
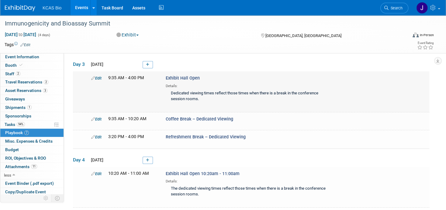
click at [171, 93] on div "Dedicated viewing times reflect those times when there is a break in the confer…" at bounding box center [247, 97] width 163 height 16
click at [146, 159] on icon at bounding box center [147, 161] width 3 height 4
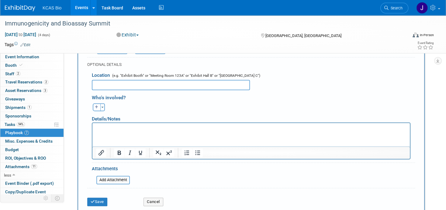
scroll to position [400, 0]
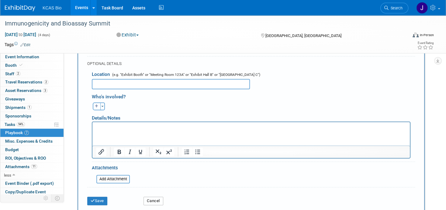
click at [154, 197] on button "Cancel" at bounding box center [153, 201] width 20 height 9
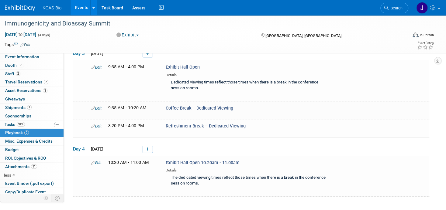
scroll to position [228, 0]
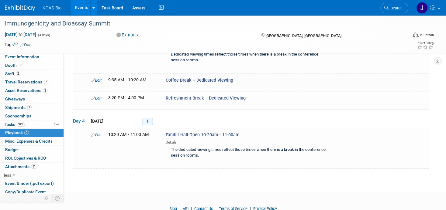
click at [147, 120] on icon at bounding box center [147, 122] width 3 height 4
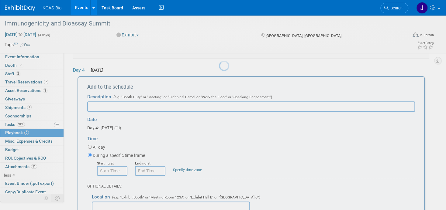
scroll to position [0, 0]
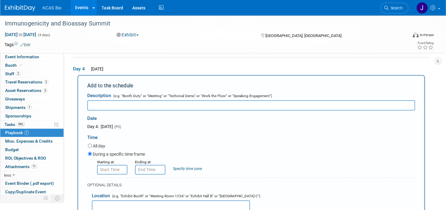
paste input "Coffee Break – Dedicated Viewing"
type input "Coffee Break – Dedicated Viewing"
click at [109, 167] on input "8:00 AM" at bounding box center [112, 170] width 30 height 10
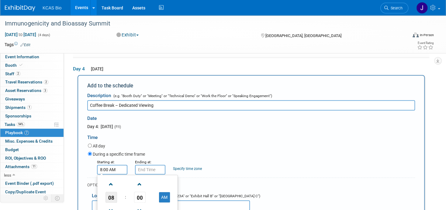
click at [113, 195] on span "08" at bounding box center [111, 197] width 12 height 11
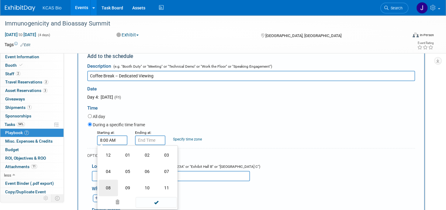
scroll to position [309, 0]
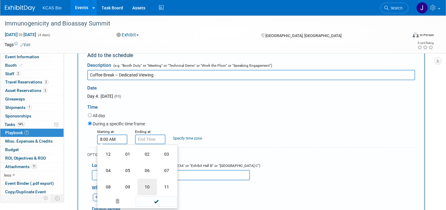
click at [150, 184] on td "10" at bounding box center [146, 187] width 19 height 16
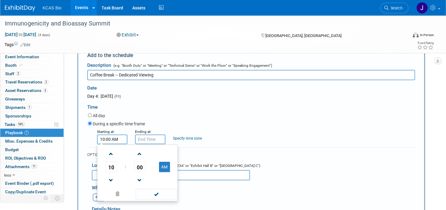
drag, startPoint x: 139, startPoint y: 164, endPoint x: 142, endPoint y: 164, distance: 3.1
click at [139, 164] on span "00" at bounding box center [140, 167] width 12 height 11
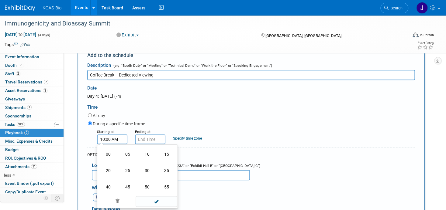
drag, startPoint x: 107, startPoint y: 168, endPoint x: 123, endPoint y: 170, distance: 16.9
click at [108, 168] on td "20" at bounding box center [108, 171] width 19 height 16
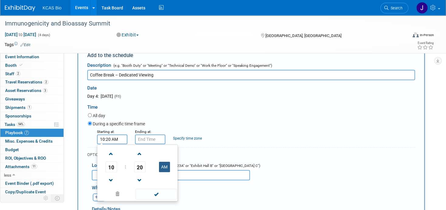
click at [166, 164] on button "AM" at bounding box center [164, 167] width 11 height 10
click at [166, 164] on button "PM" at bounding box center [164, 167] width 11 height 10
type input "10:20 AM"
click at [158, 192] on span at bounding box center [156, 194] width 41 height 11
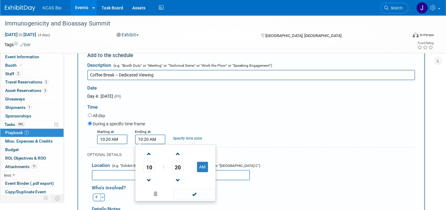
click at [145, 137] on input "10:20 AM" at bounding box center [150, 140] width 30 height 10
click at [150, 168] on span "10" at bounding box center [149, 167] width 12 height 11
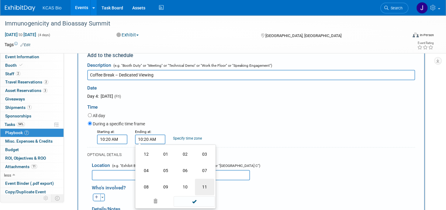
click at [204, 183] on td "11" at bounding box center [204, 187] width 19 height 16
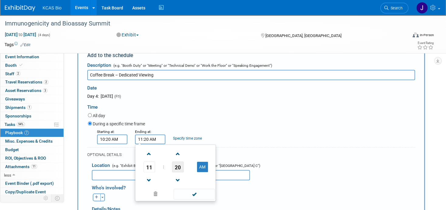
click at [178, 165] on span "20" at bounding box center [178, 167] width 12 height 11
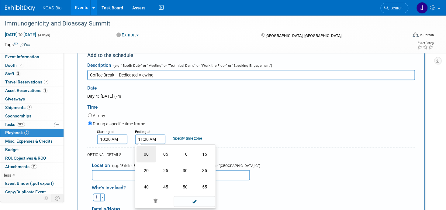
click at [145, 151] on td "00" at bounding box center [146, 154] width 19 height 16
type input "11:00 AM"
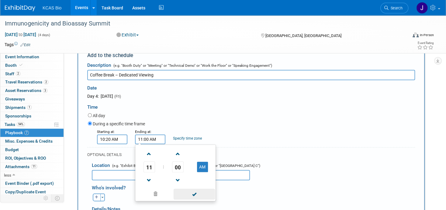
click at [196, 189] on span at bounding box center [194, 194] width 41 height 11
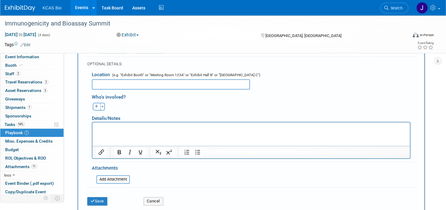
scroll to position [400, 0]
click at [103, 197] on button "Save" at bounding box center [97, 201] width 20 height 9
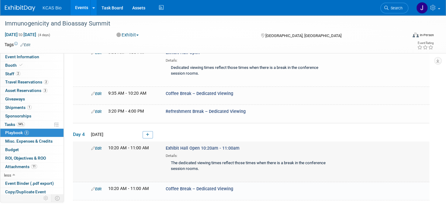
scroll to position [237, 0]
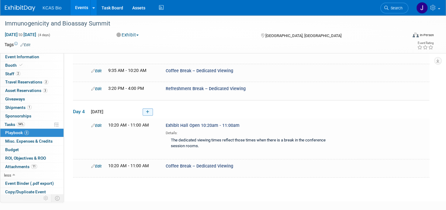
click at [149, 109] on link at bounding box center [148, 112] width 10 height 7
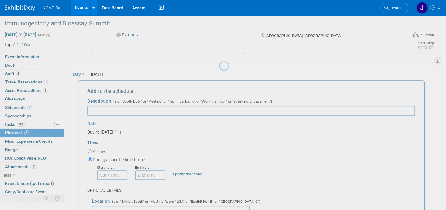
scroll to position [278, 0]
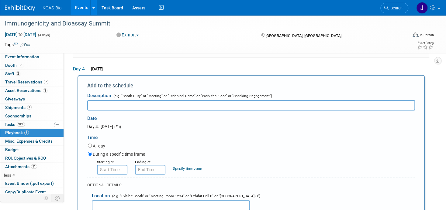
click at [105, 102] on input "text" at bounding box center [251, 105] width 328 height 10
paste input "Exhibit Dismantle"
type input "Exhibit Dismantle"
click at [113, 168] on input "8:00 AM" at bounding box center [112, 170] width 30 height 10
click at [112, 189] on link at bounding box center [111, 185] width 12 height 16
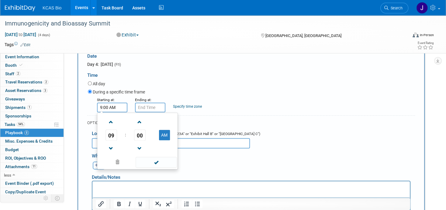
scroll to position [369, 0]
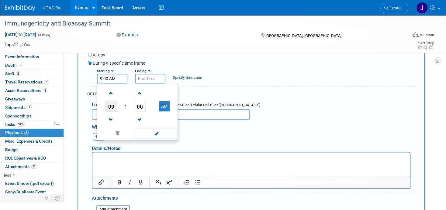
click at [111, 104] on span "09" at bounding box center [111, 106] width 12 height 11
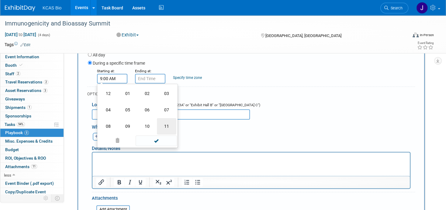
click at [168, 124] on td "11" at bounding box center [166, 126] width 19 height 16
type input "11:00 AM"
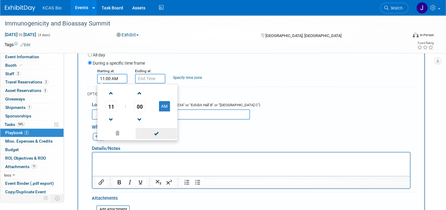
click at [157, 129] on span at bounding box center [156, 133] width 41 height 11
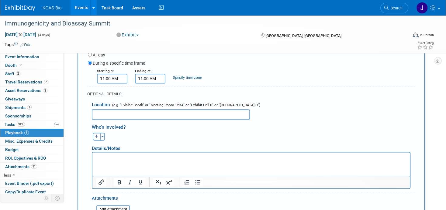
click at [148, 77] on input "11:00 AM" at bounding box center [150, 79] width 30 height 10
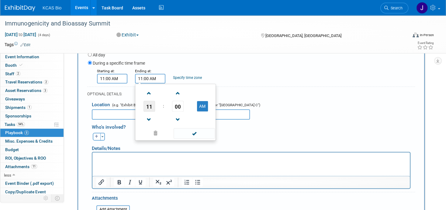
click at [149, 103] on span "11" at bounding box center [149, 106] width 12 height 11
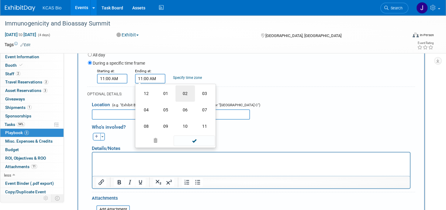
click at [185, 91] on td "02" at bounding box center [184, 93] width 19 height 16
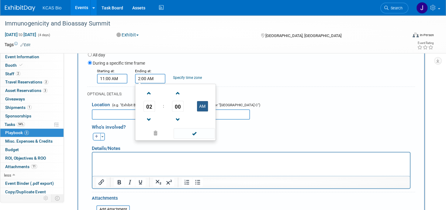
click at [202, 104] on button "AM" at bounding box center [202, 106] width 11 height 10
type input "2:00 PM"
click at [196, 132] on span at bounding box center [194, 133] width 41 height 11
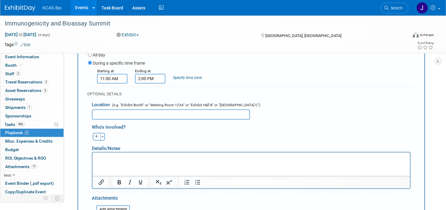
click at [109, 160] on p "Rich Text Area. Press ALT-0 for help." at bounding box center [251, 158] width 310 height 6
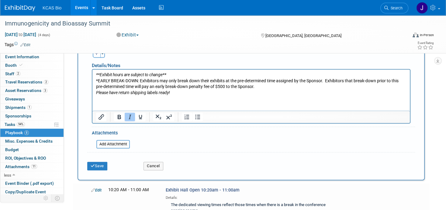
scroll to position [461, 0]
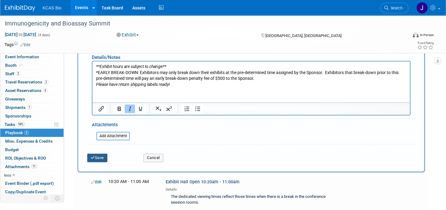
click at [100, 155] on button "Save" at bounding box center [97, 158] width 20 height 9
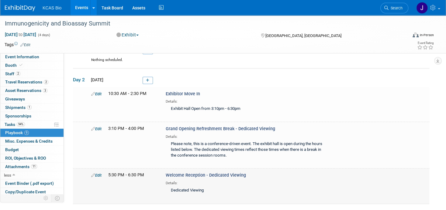
scroll to position [0, 0]
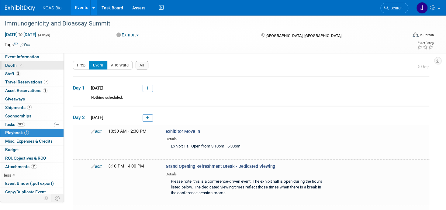
click at [12, 65] on span "Booth" at bounding box center [14, 65] width 19 height 5
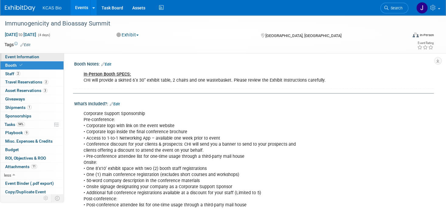
click at [22, 57] on span "Event Information" at bounding box center [22, 56] width 34 height 5
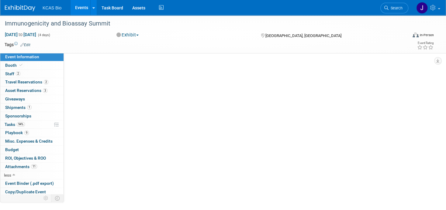
select select "US - KS"
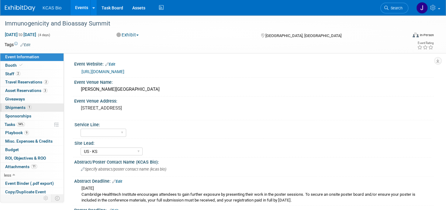
click at [19, 107] on span "Shipments 1" at bounding box center [18, 107] width 26 height 5
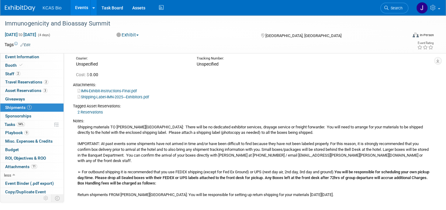
scroll to position [61, 0]
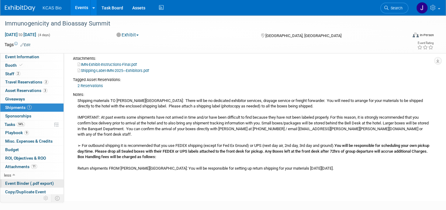
click at [16, 181] on span "Event Binder (.pdf export)" at bounding box center [29, 183] width 49 height 5
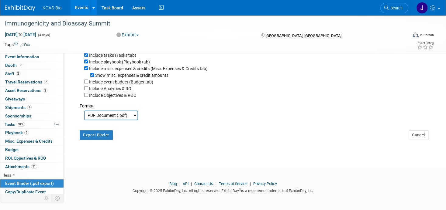
scroll to position [149, 0]
click at [92, 136] on button "Export Binder" at bounding box center [96, 135] width 33 height 10
click at [8, 121] on link "94% Tasks 94%" at bounding box center [31, 125] width 63 height 8
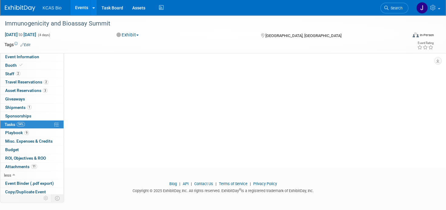
scroll to position [0, 0]
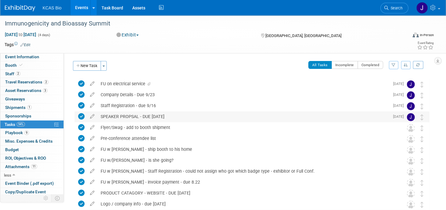
click at [111, 115] on div "SPEAKER PROPSAL - DUE [DATE]" at bounding box center [244, 117] width 292 height 10
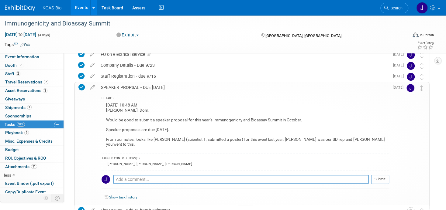
scroll to position [30, 0]
